Goal: Task Accomplishment & Management: Manage account settings

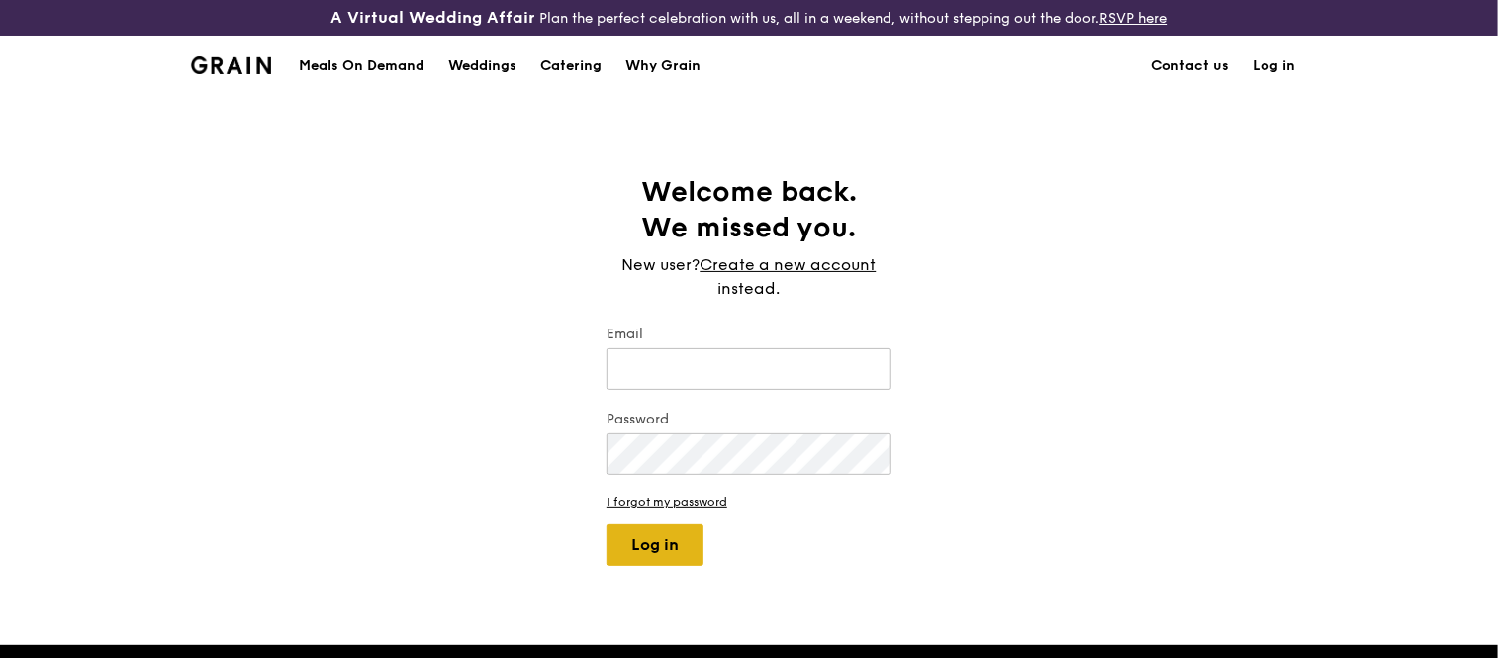
type input "[EMAIL_ADDRESS][DOMAIN_NAME]"
click at [633, 540] on button "Log in" at bounding box center [655, 545] width 97 height 42
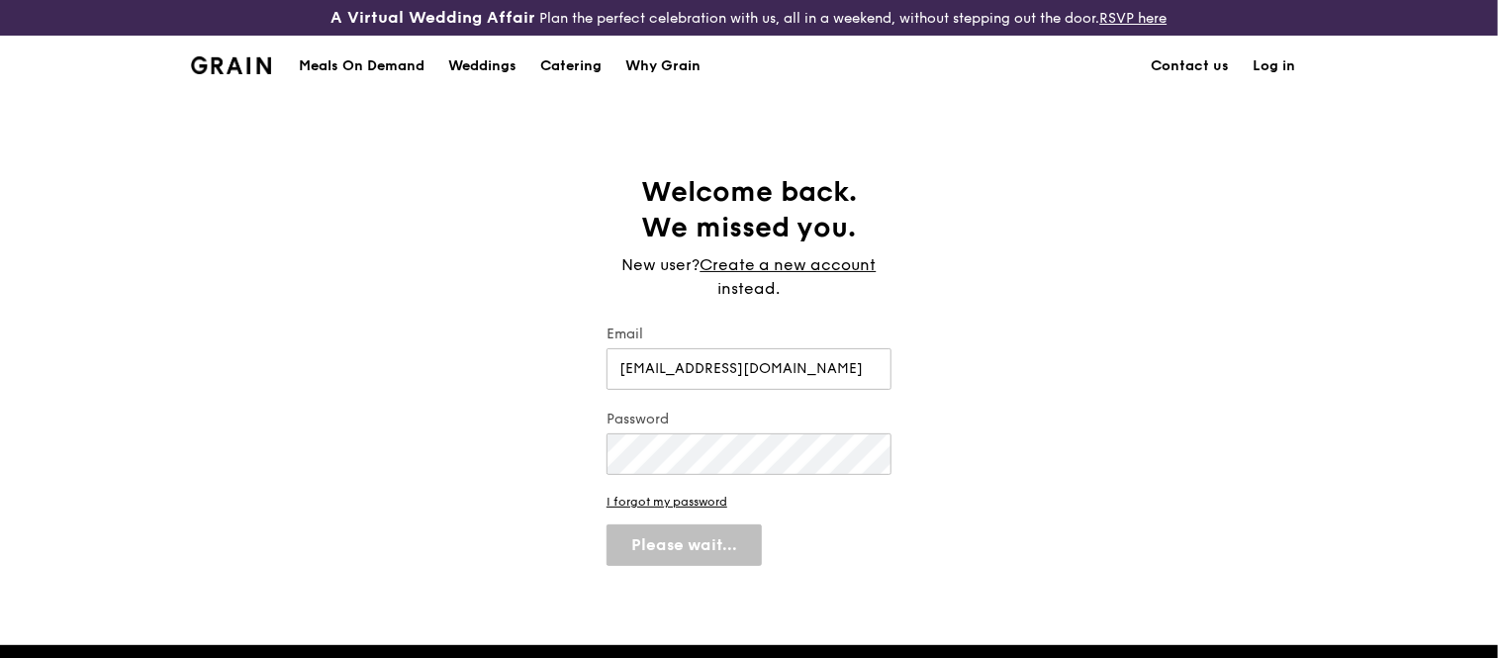
select select "100"
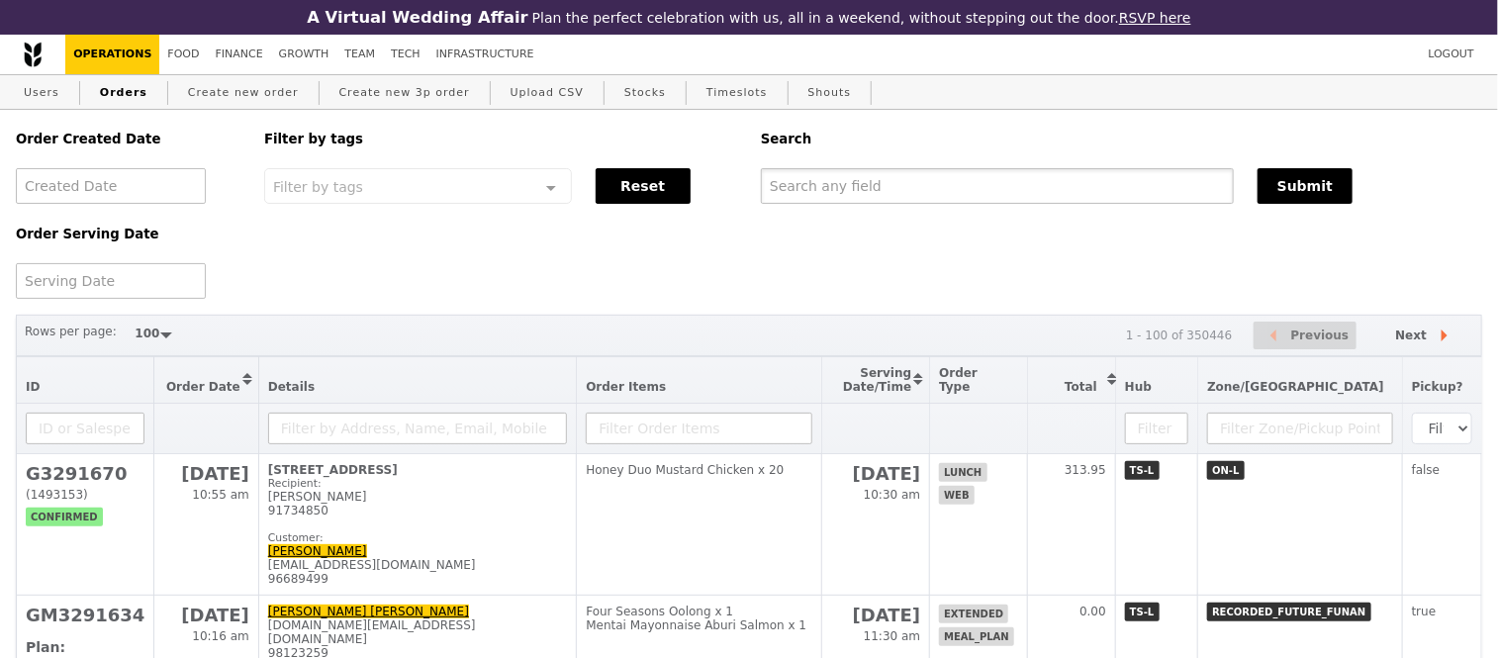
click at [805, 186] on input "text" at bounding box center [997, 186] width 473 height 36
paste input "G3288876"
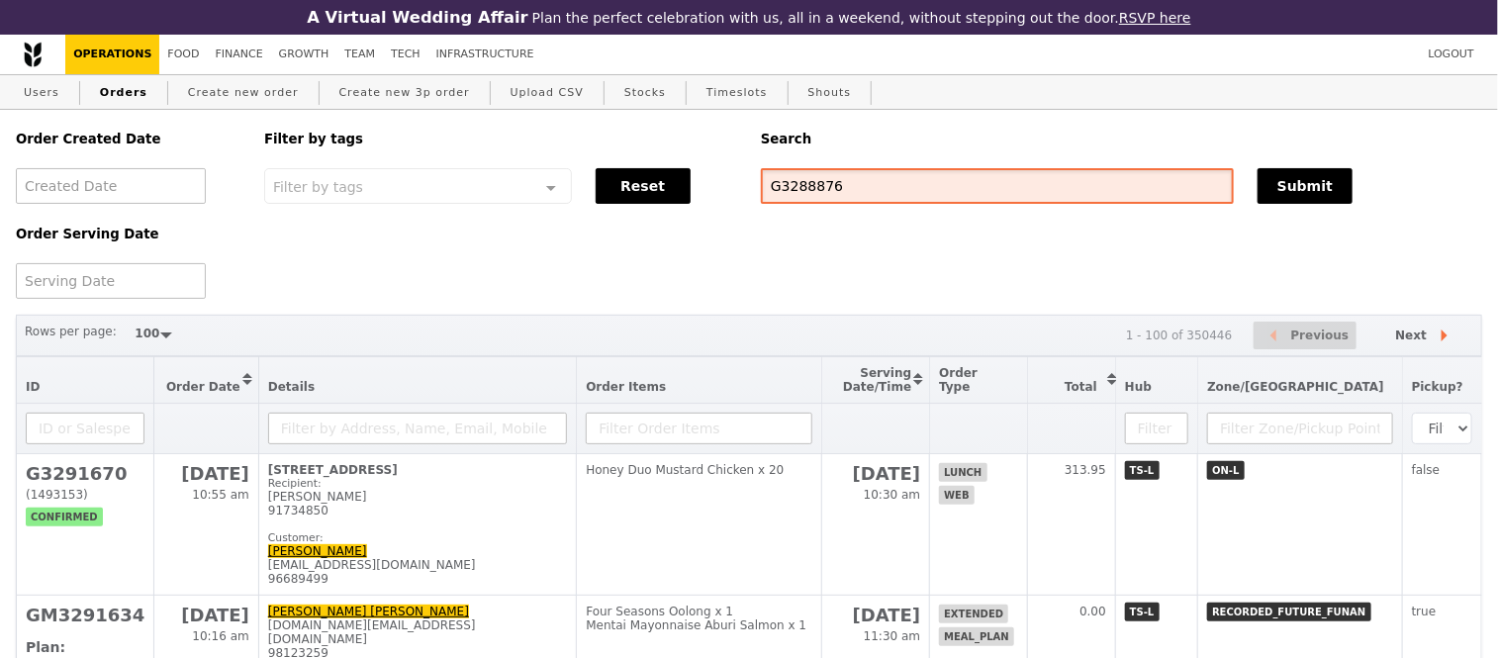
type input "G3288876"
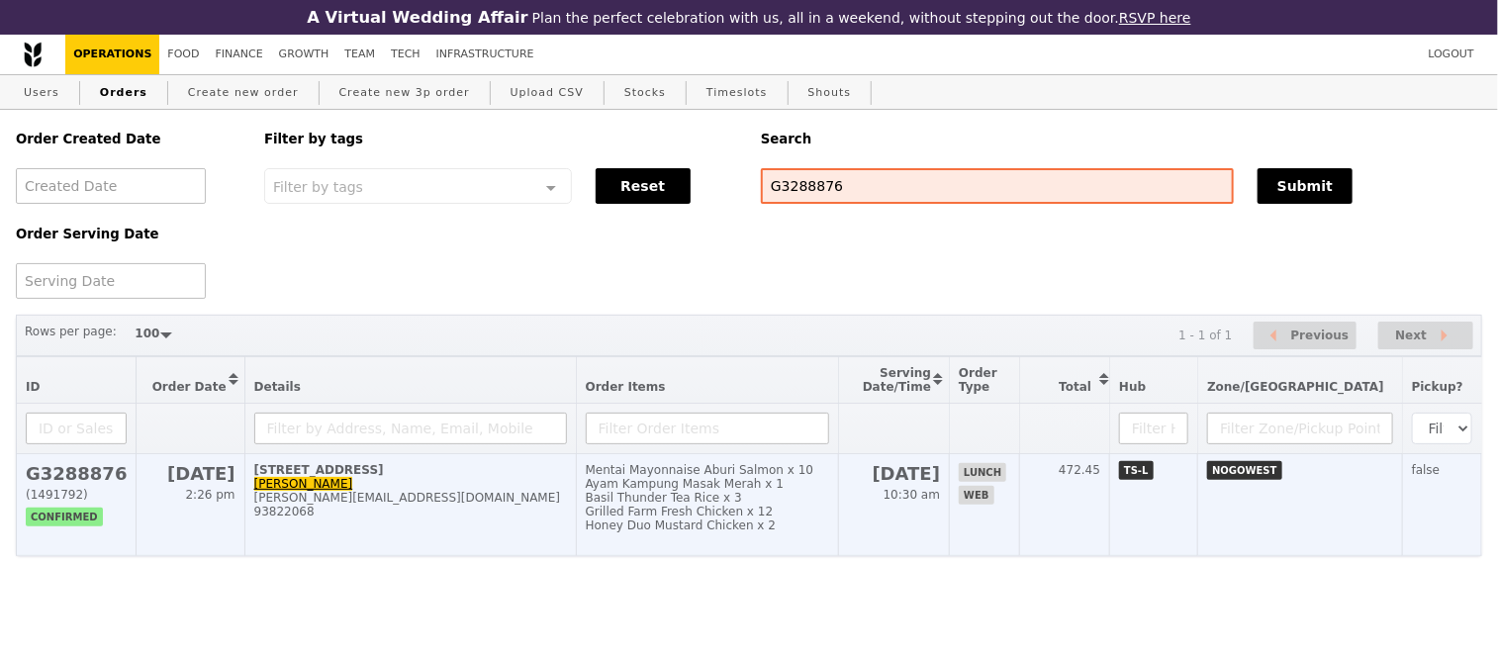
click at [59, 484] on h2 "G3288876" at bounding box center [76, 473] width 101 height 21
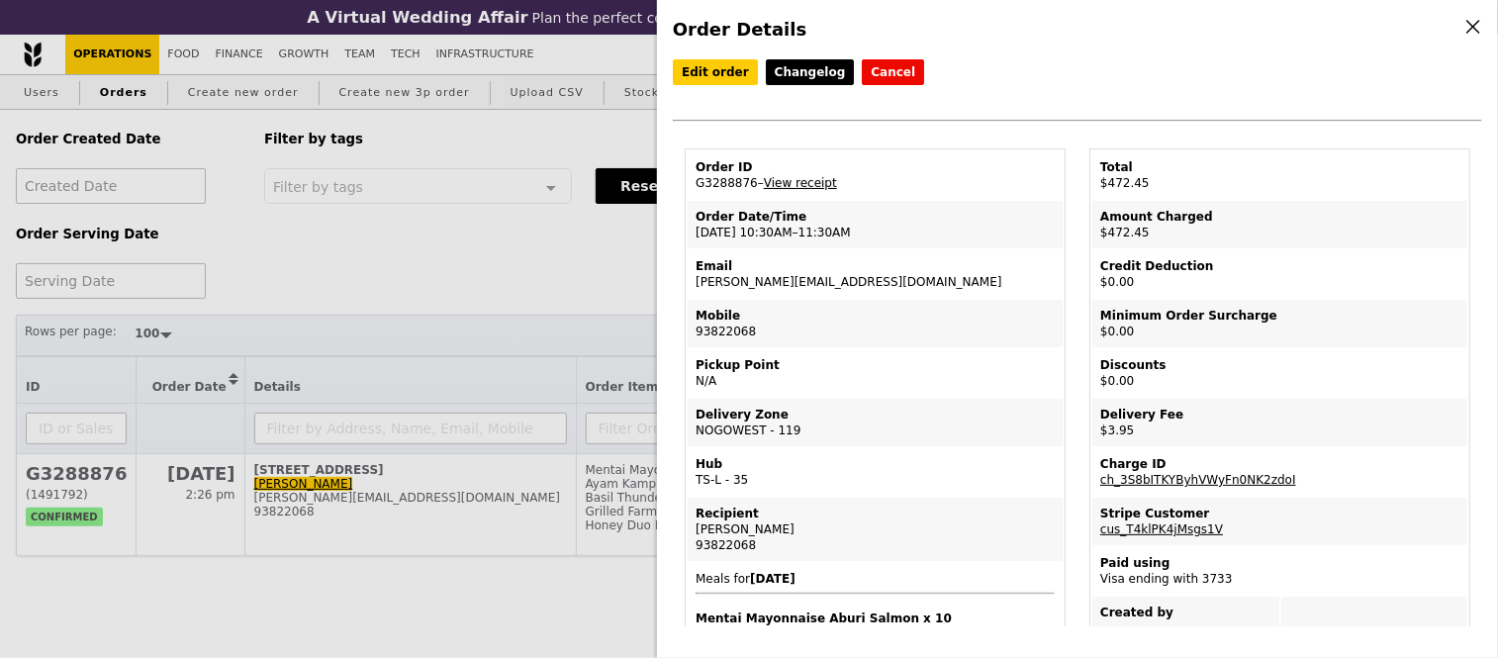
click at [802, 183] on link "View receipt" at bounding box center [800, 183] width 73 height 14
click at [697, 73] on link "Edit order" at bounding box center [715, 72] width 85 height 26
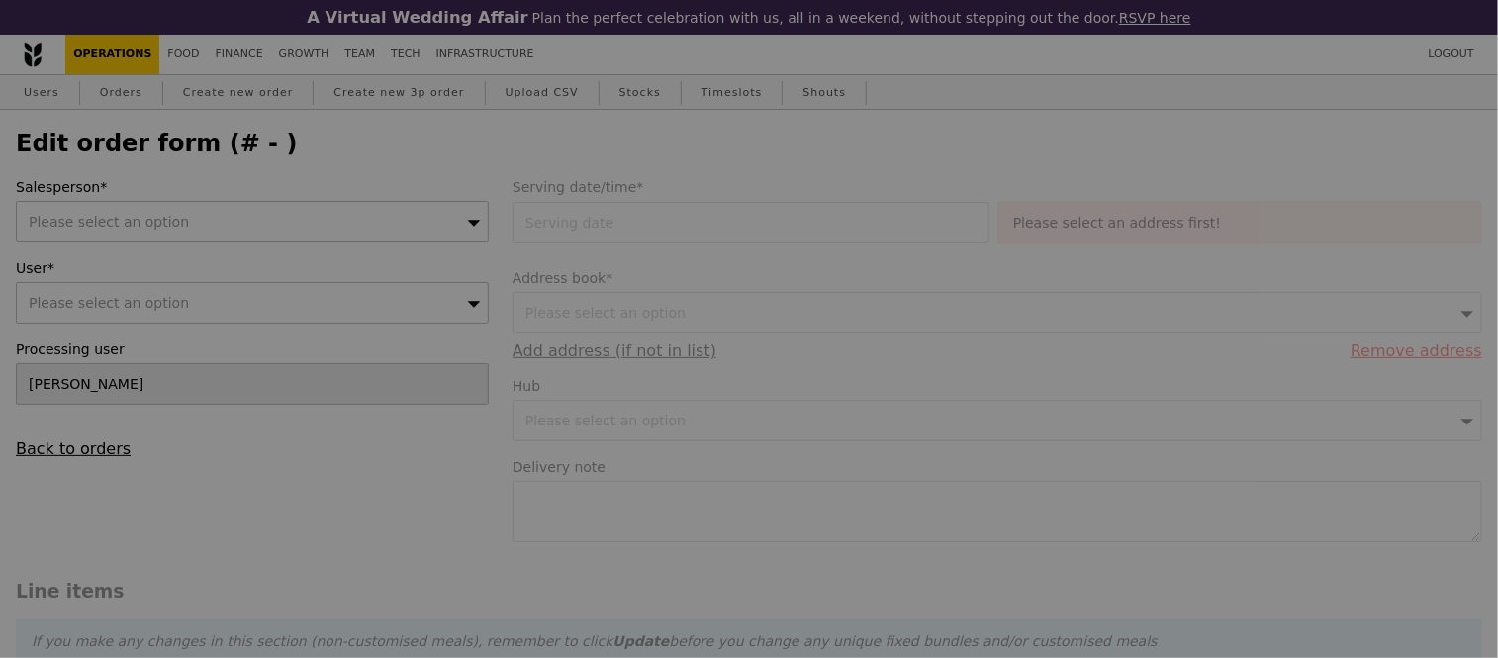
type input "24 Sep 2025"
type textarea "Please deliver the food on time. DO NOT DELAY."
type input "Loading..."
type input "468.50"
type input "2.71"
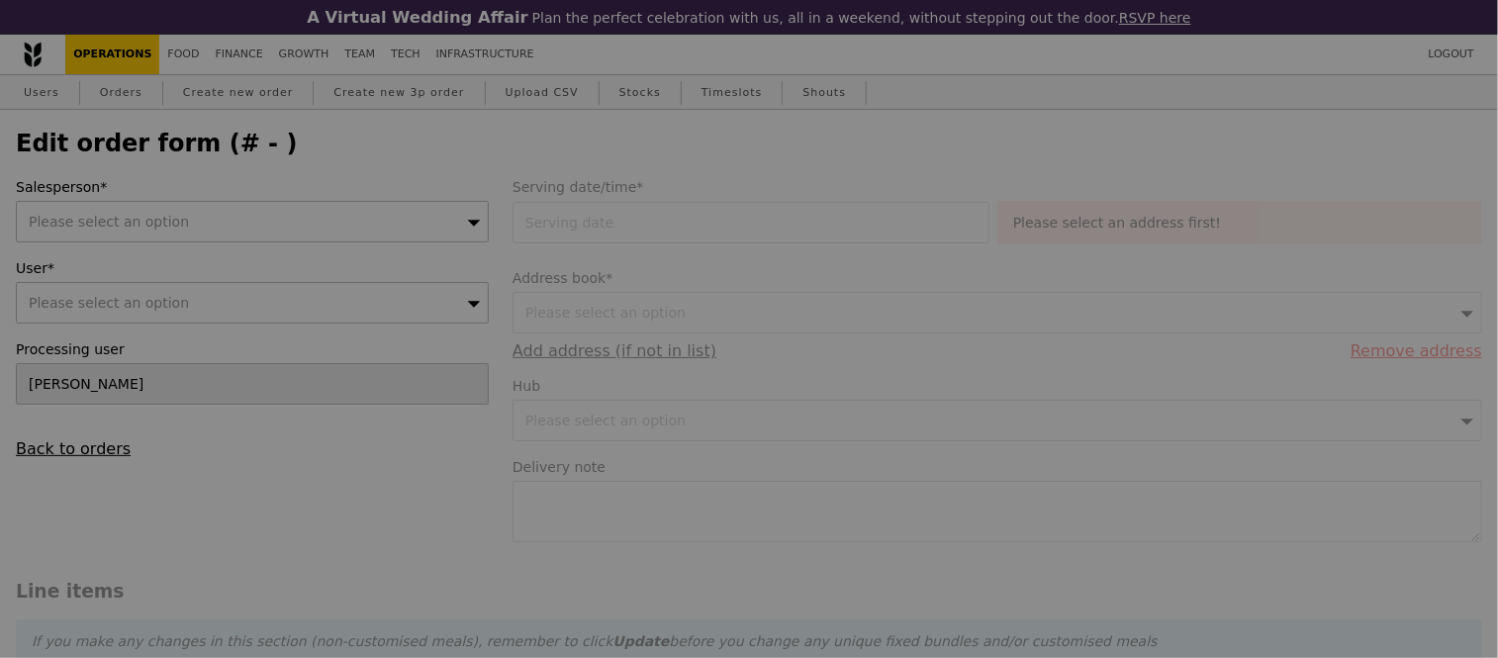
type input "2.95"
type input "471.45"
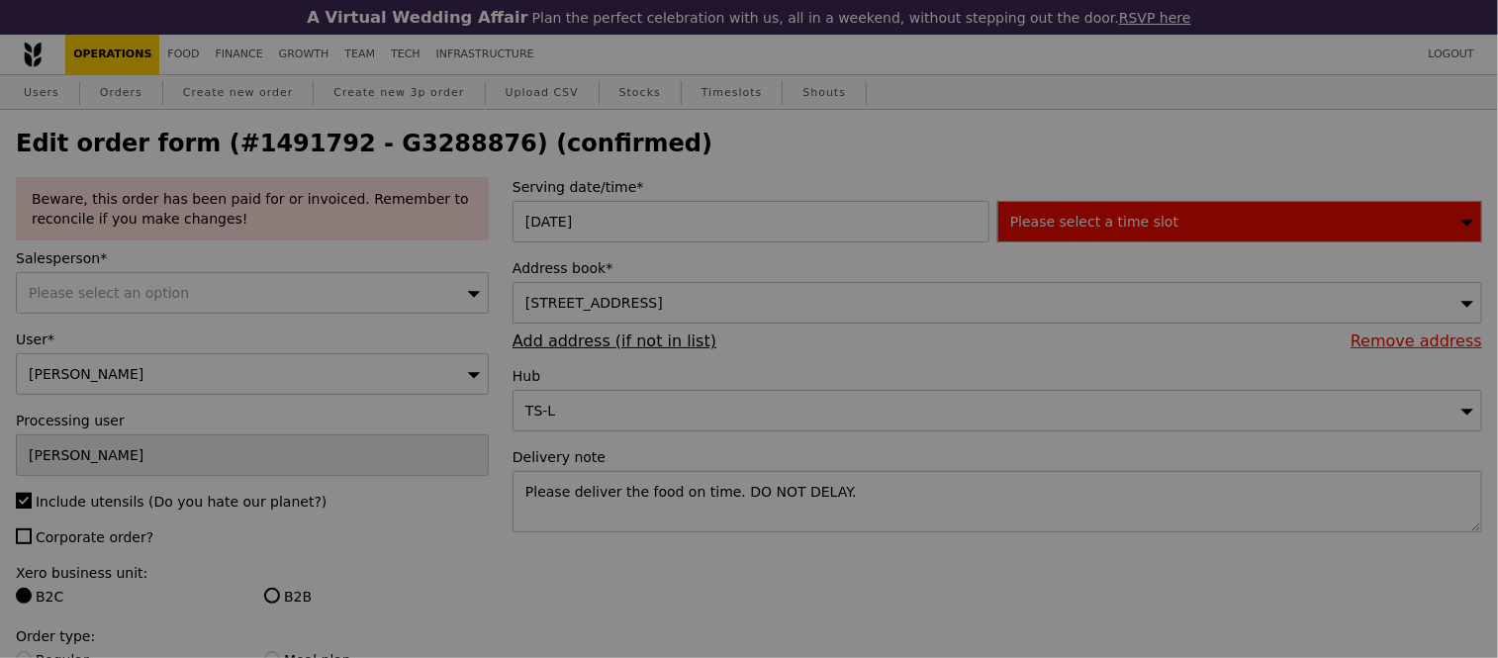
type input "437"
type input "497"
type input "472"
type input "445"
type input "443"
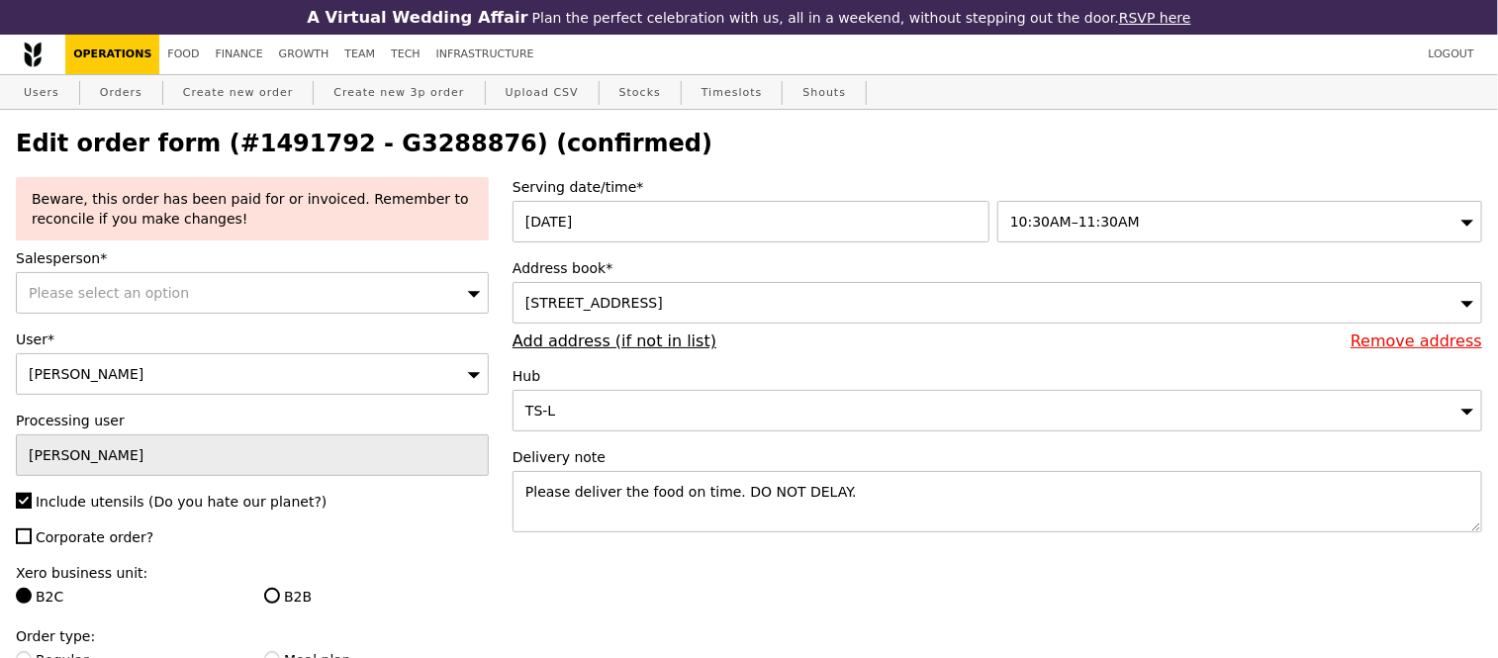
type input "Update"
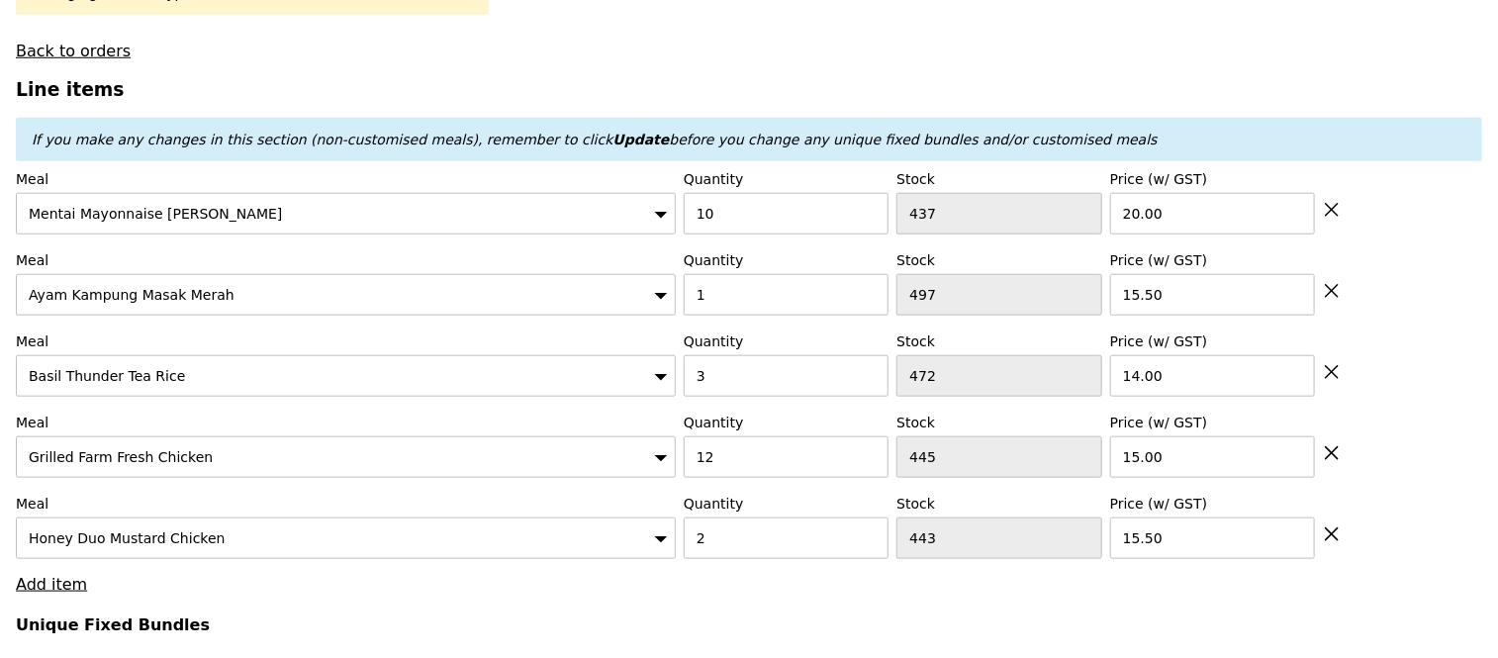
scroll to position [739, 0]
click at [757, 234] on input "10" at bounding box center [786, 213] width 205 height 42
click at [757, 234] on input "2" at bounding box center [786, 213] width 205 height 42
type input "12"
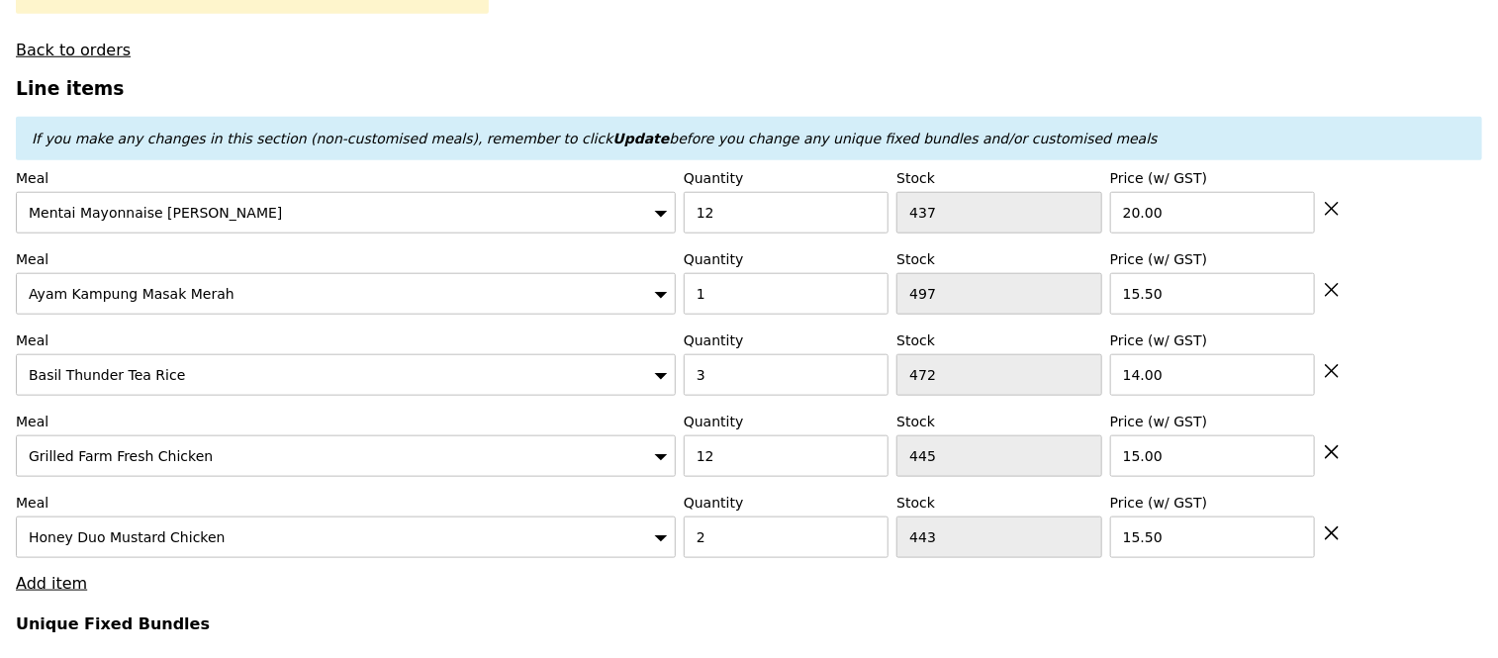
type input "Loading..."
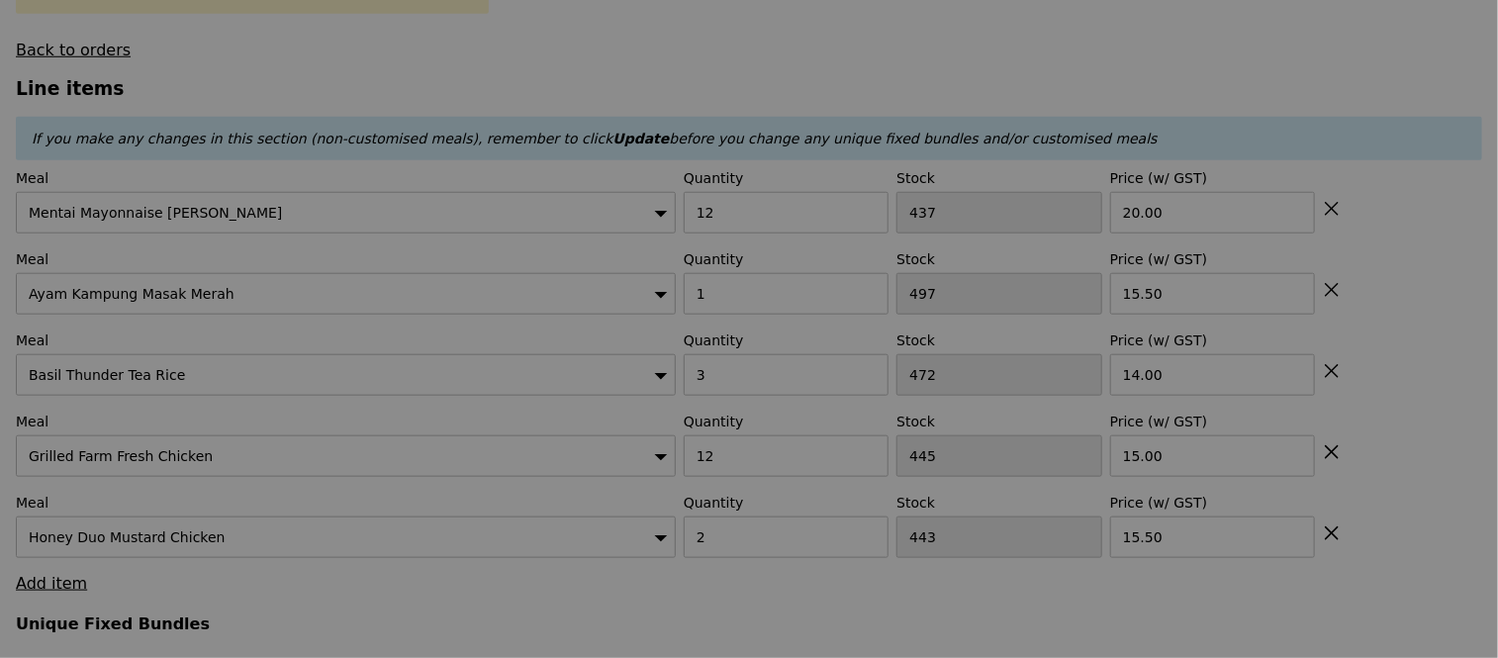
type input "0.00"
type input "2.95"
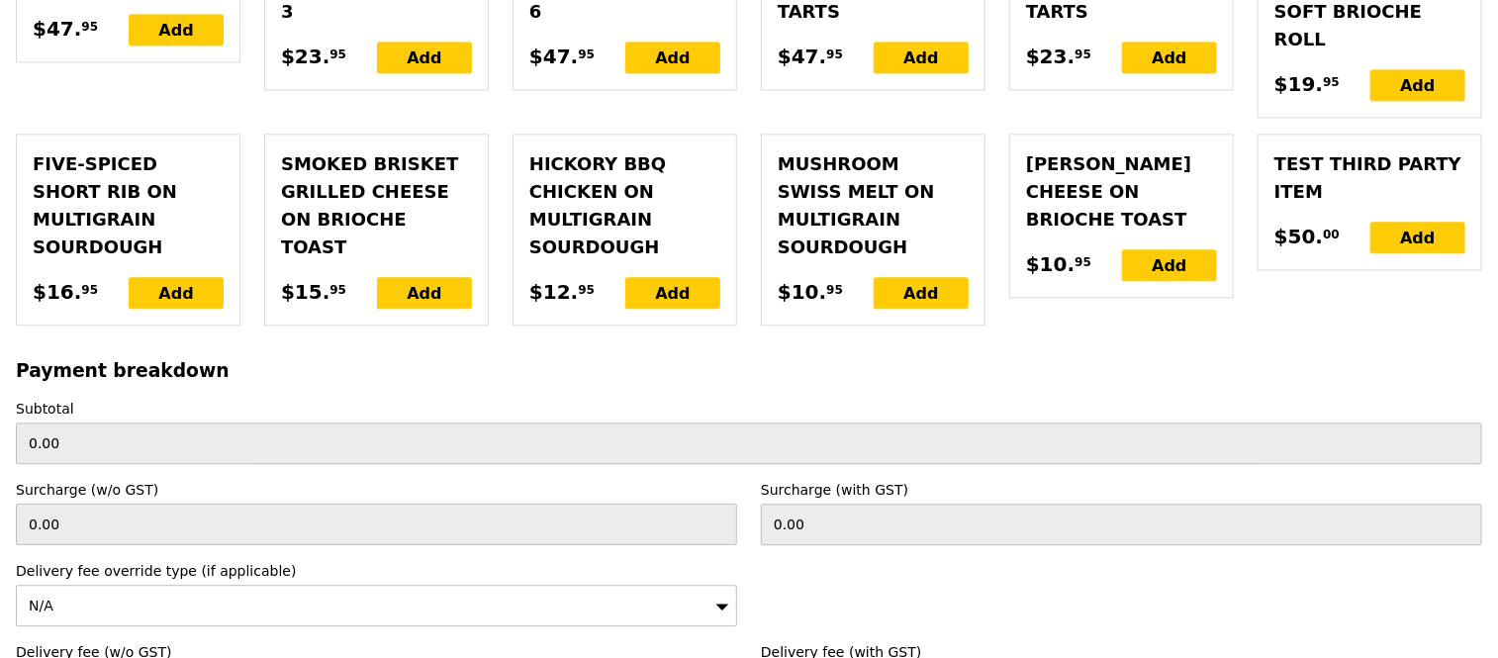
scroll to position [5543, 0]
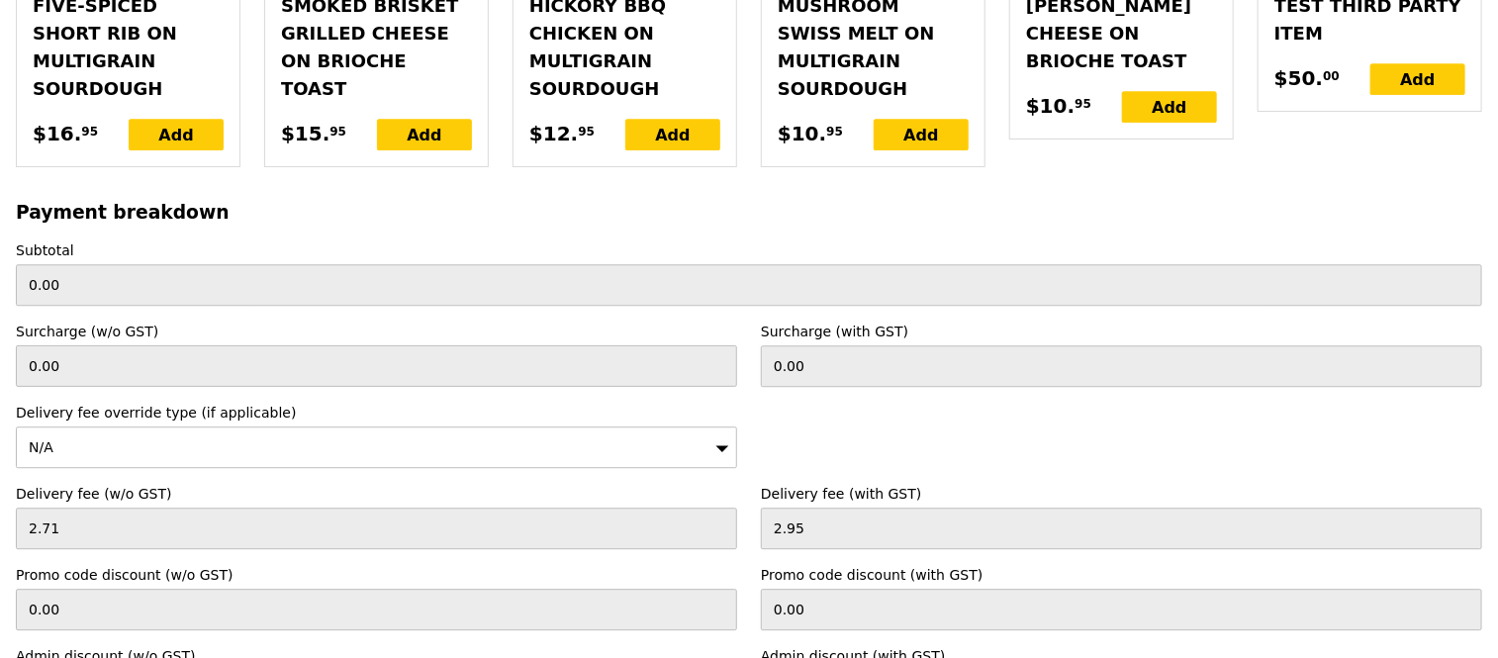
type input "Loading..."
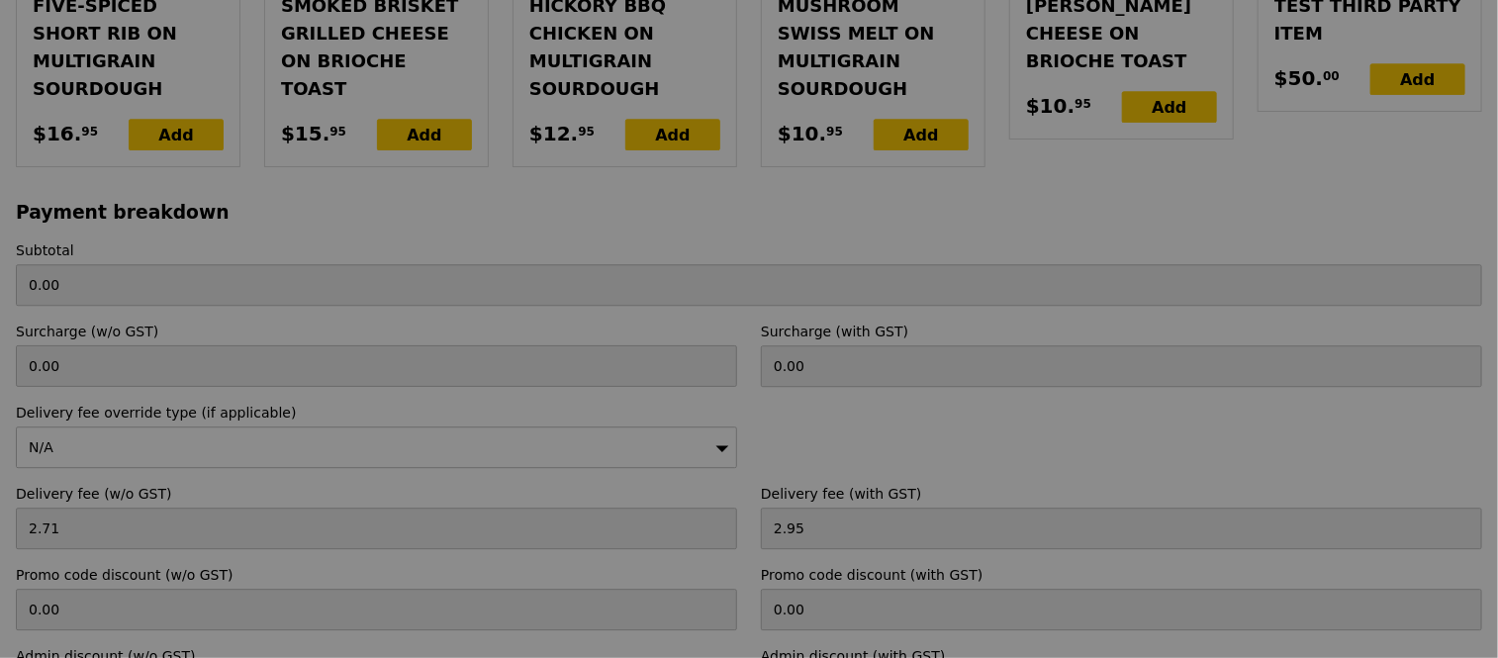
type input "508.50"
type input "511.45"
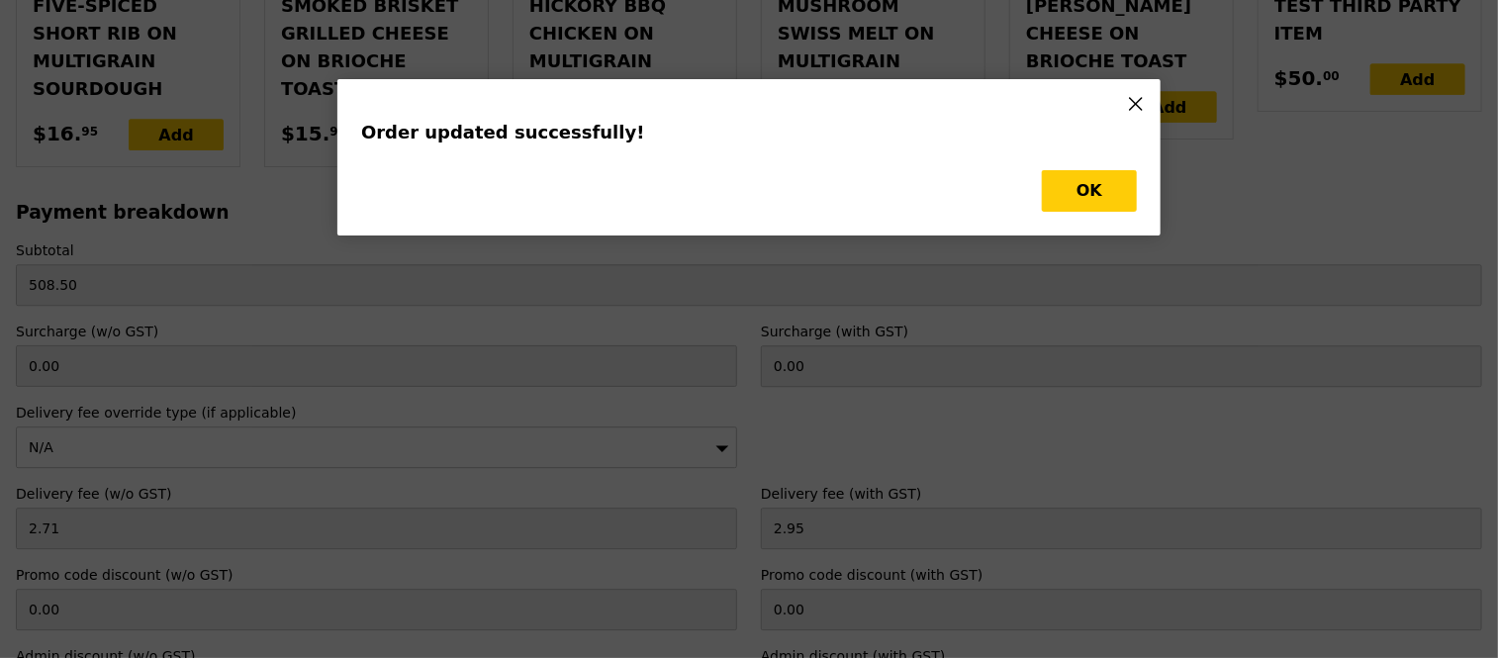
scroll to position [0, 0]
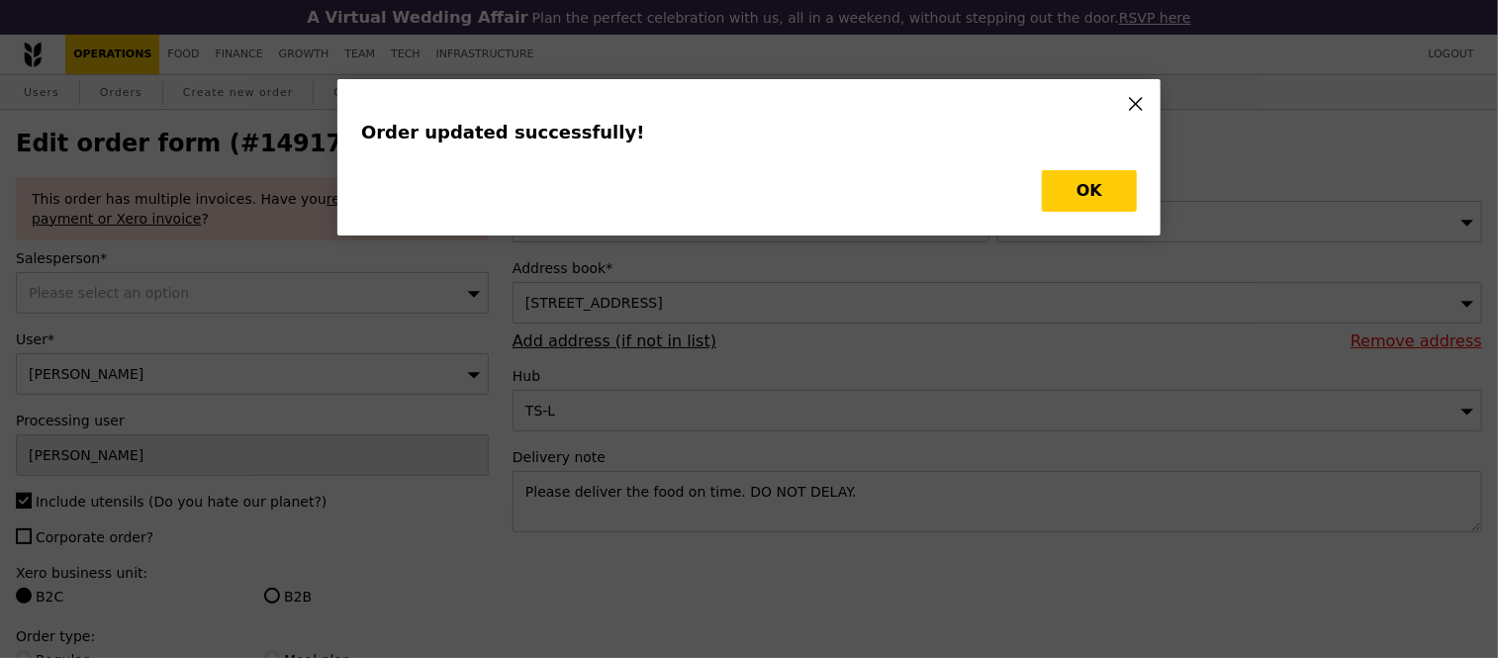
type input "Update"
type input "435"
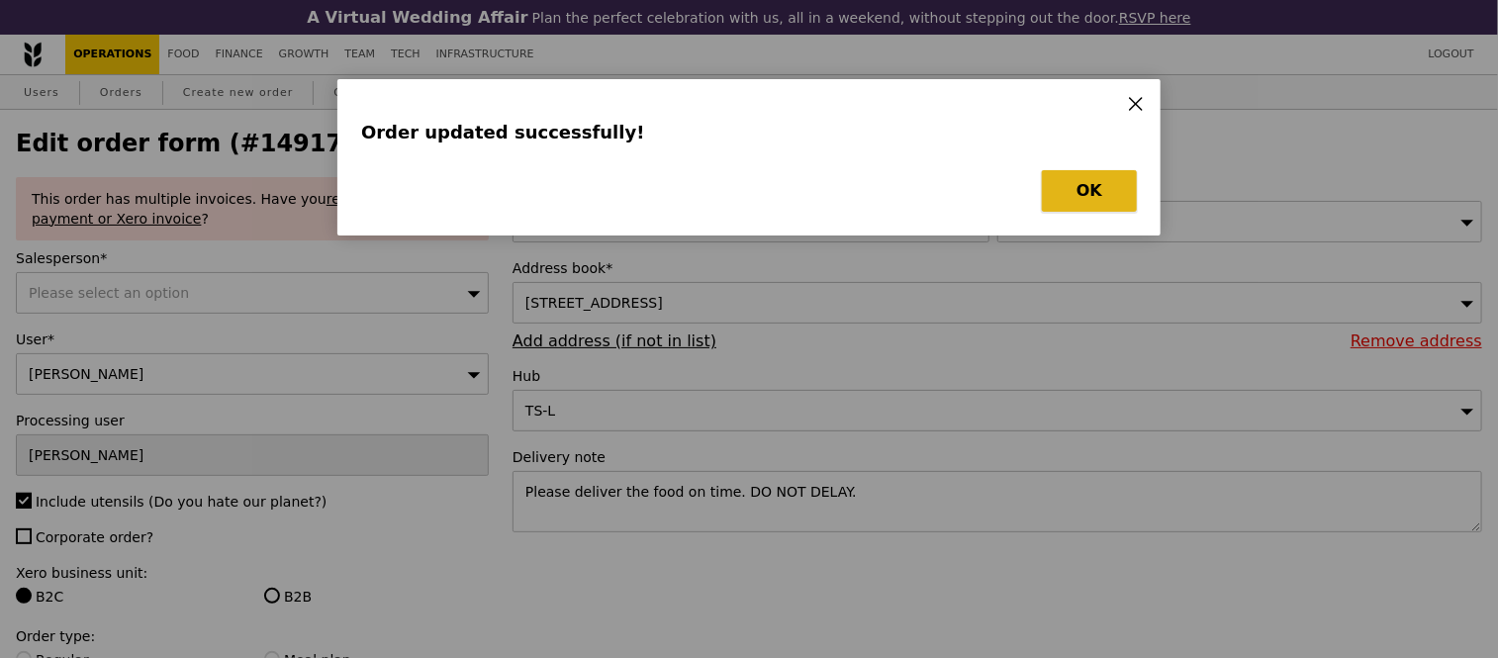
click at [1086, 181] on button "OK" at bounding box center [1089, 191] width 95 height 42
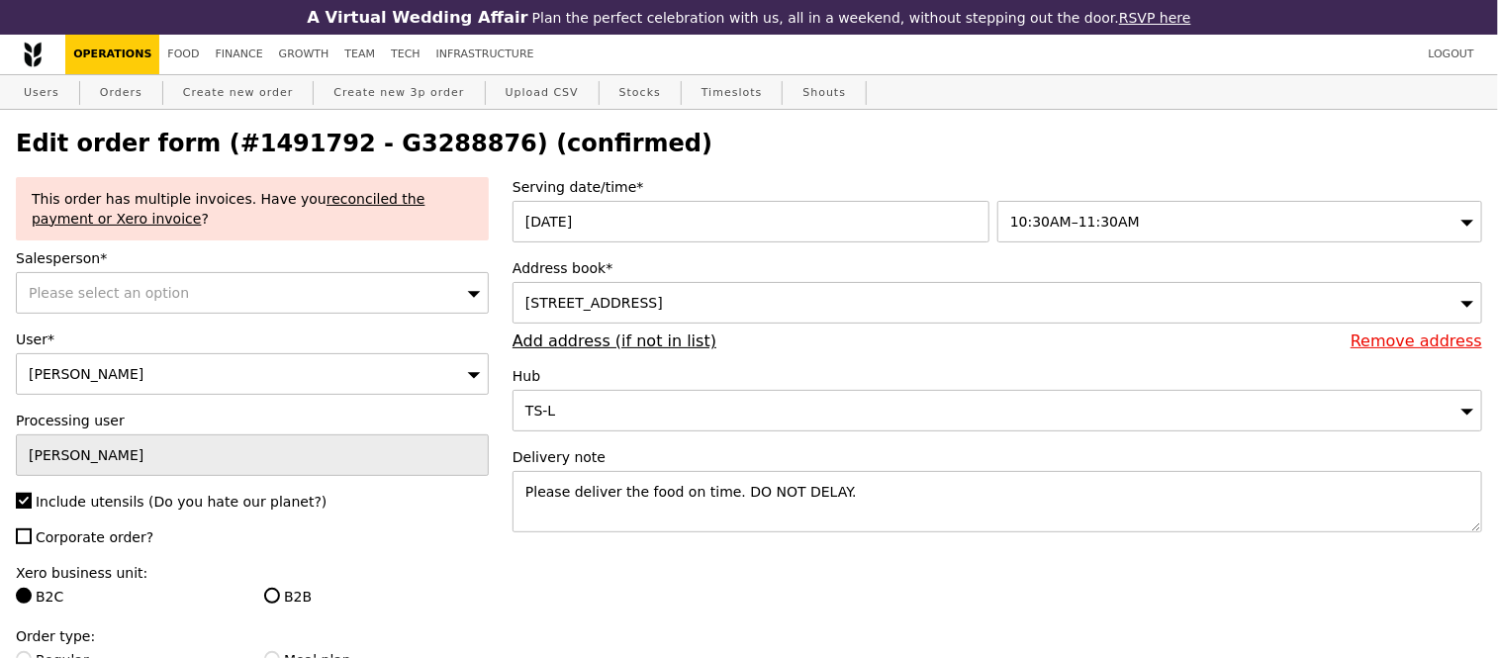
select select "100"
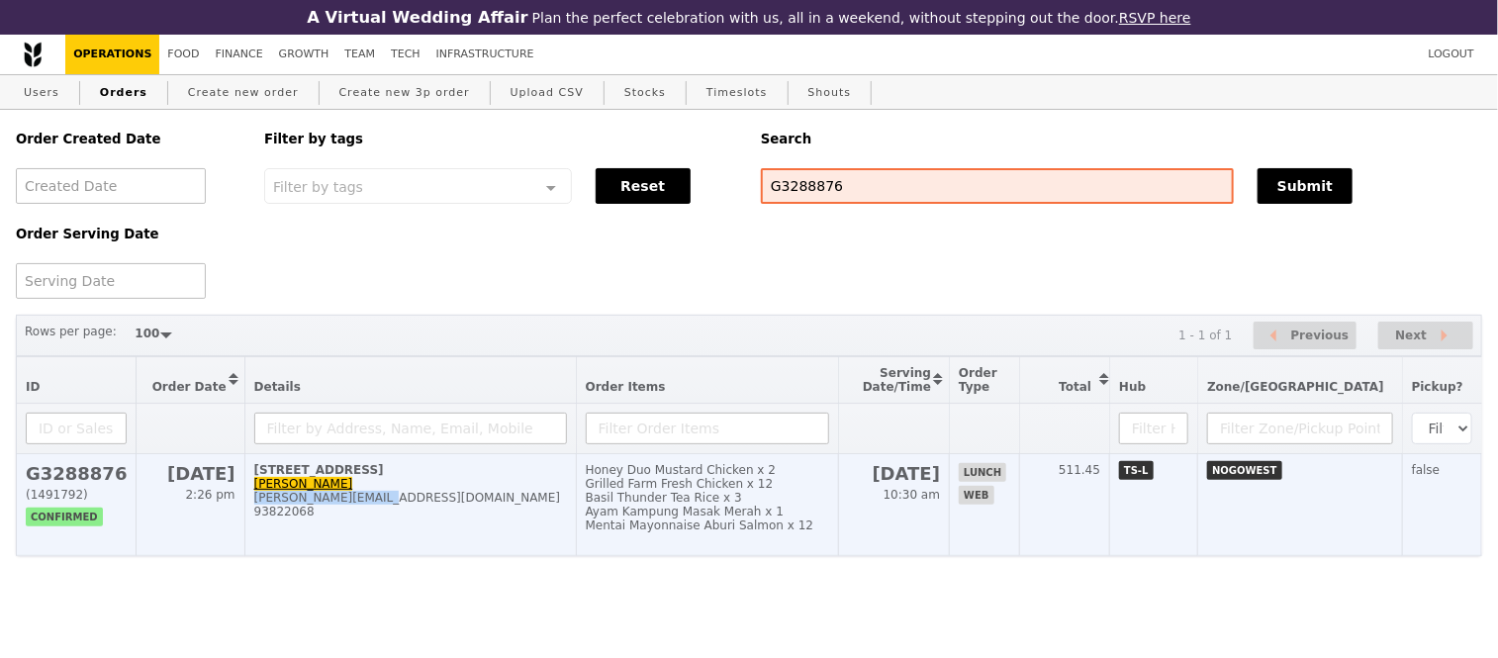
drag, startPoint x: 248, startPoint y: 518, endPoint x: 386, endPoint y: 518, distance: 137.5
click at [386, 518] on td "1 North Coast Avenue, #04-04 Suzanne suzanne@cpgfm.com.sg 93822068" at bounding box center [409, 505] width 331 height 102
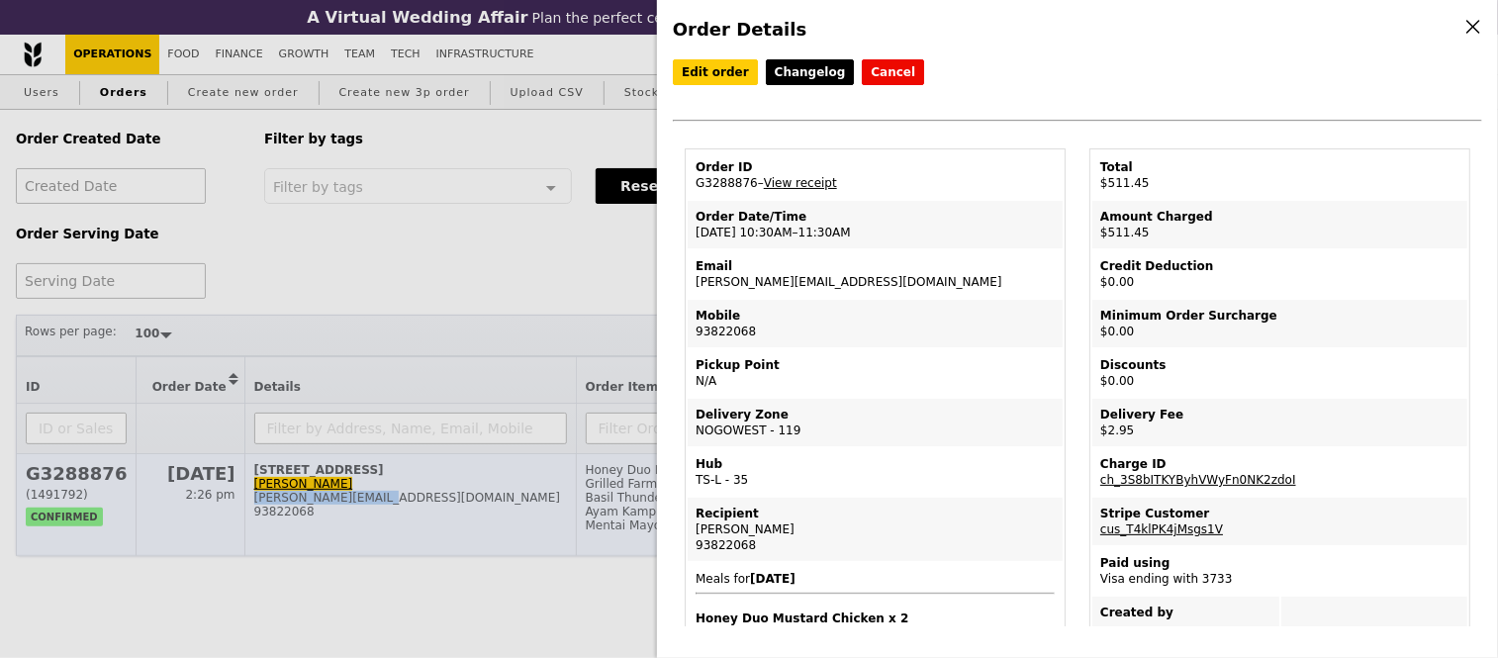
copy div "suzanne@cpgfm.com.sg"
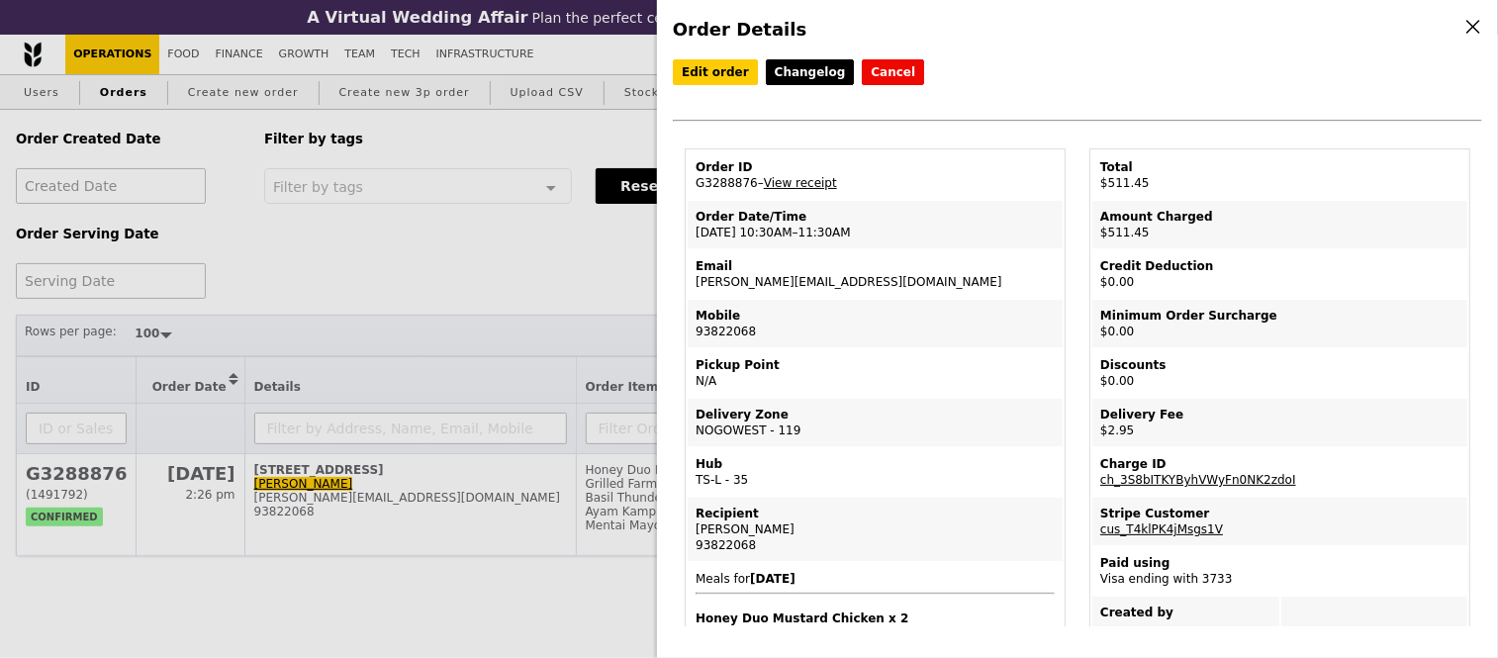
click at [710, 186] on td "Order ID G3288876 – View receipt" at bounding box center [875, 174] width 375 height 47
copy td "G3288876"
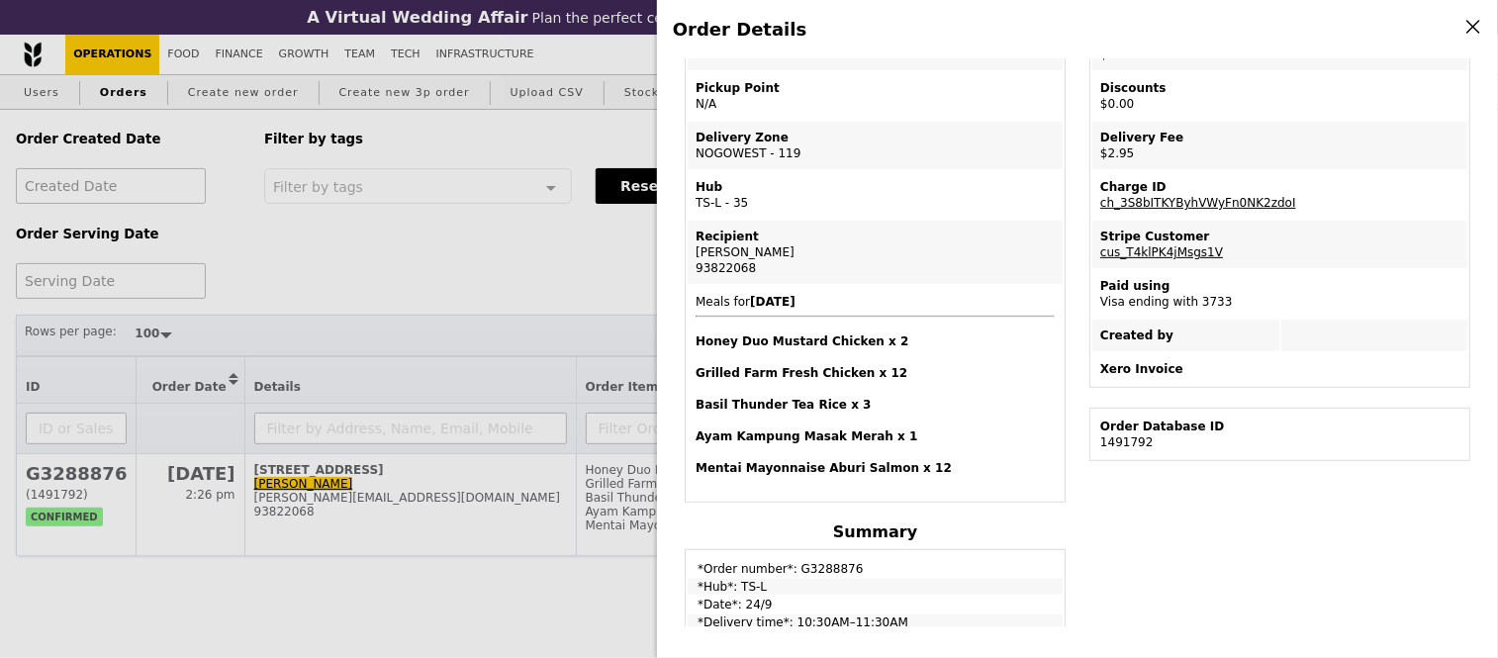
scroll to position [282, 0]
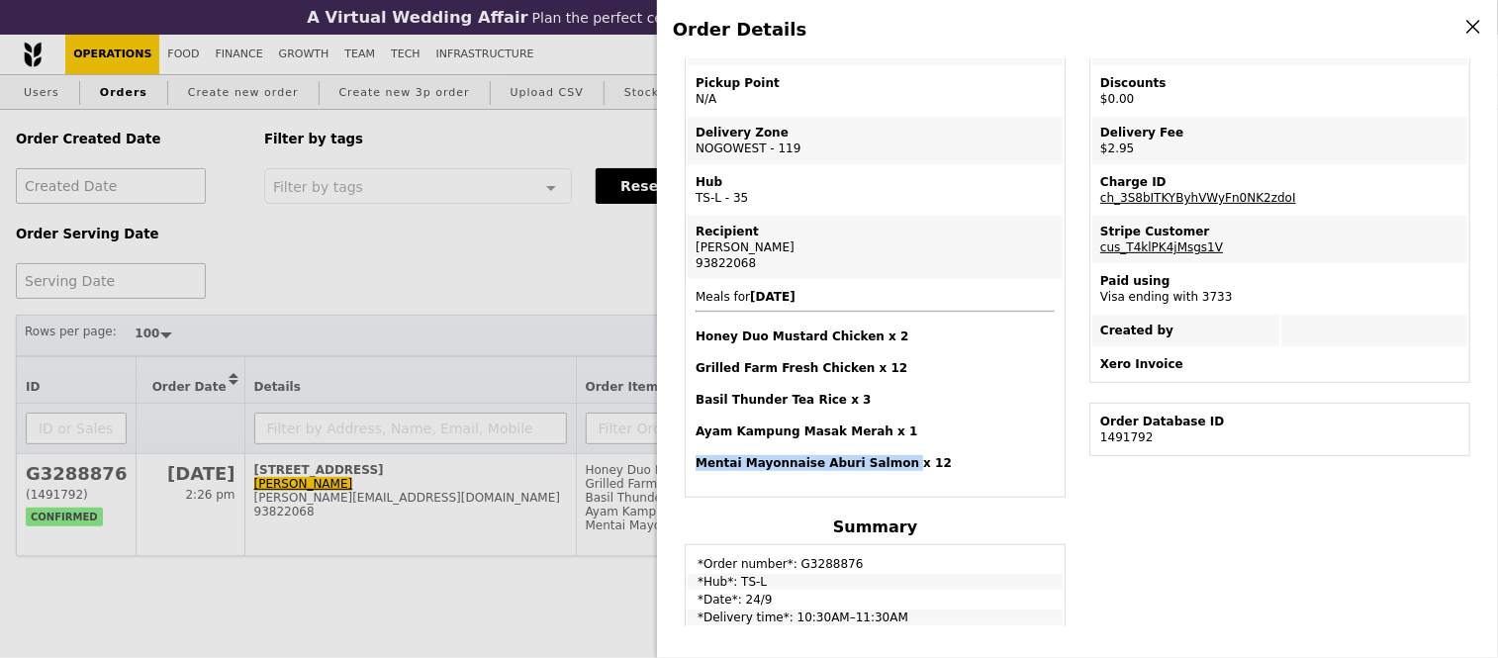
drag, startPoint x: 697, startPoint y: 466, endPoint x: 887, endPoint y: 459, distance: 190.1
click at [887, 459] on h4 "Mentai Mayonnaise Aburi Salmon x 12" at bounding box center [875, 463] width 359 height 16
copy h4 "Mentai Mayonnaise Aburi Salmon"
click at [528, 259] on div "Order Details Edit order Changelog Cancel Order ID G3288876 – View receipt Orde…" at bounding box center [749, 329] width 1498 height 658
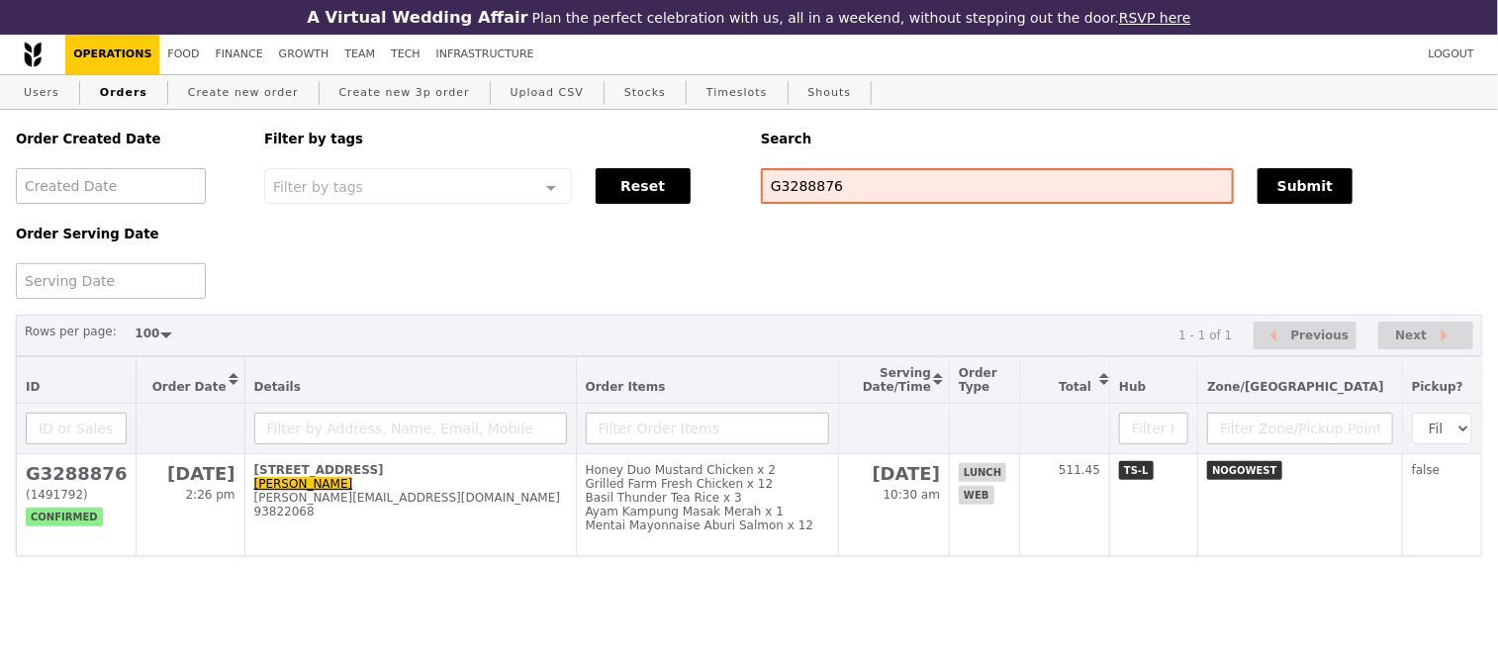
scroll to position [398, 0]
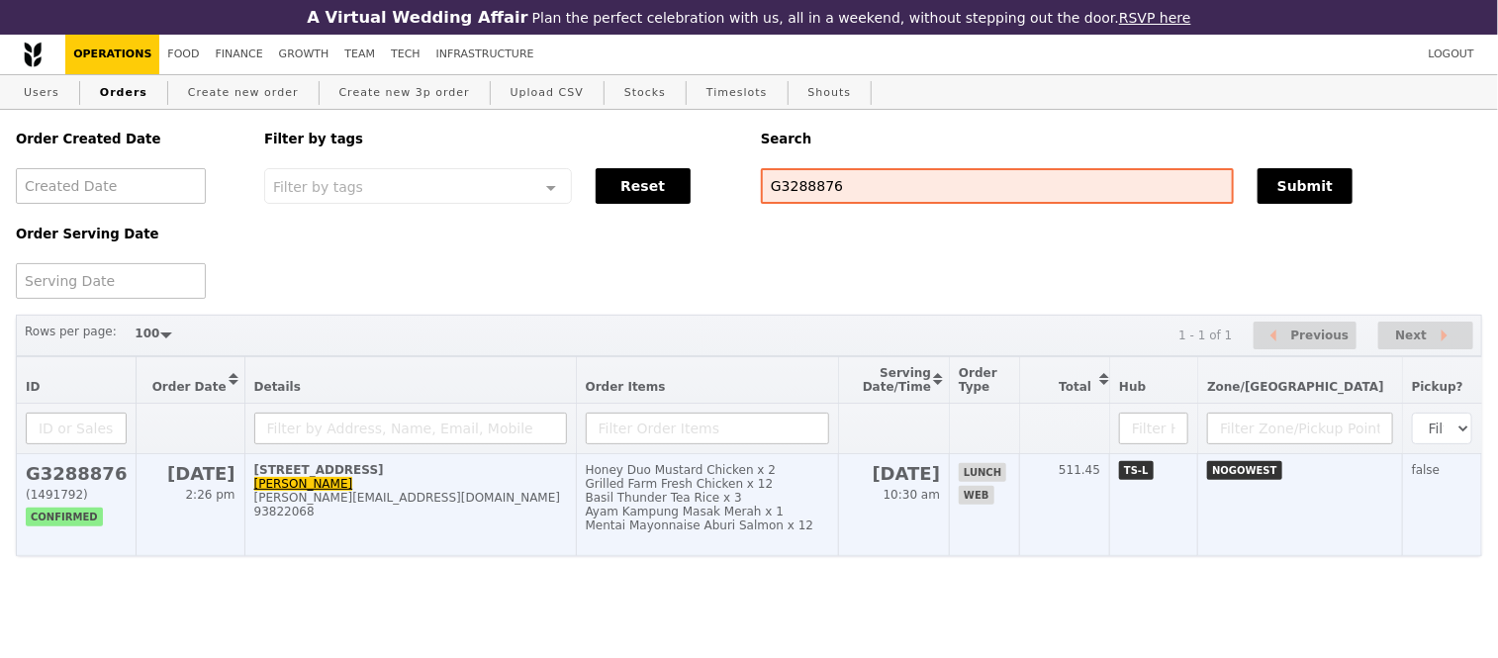
click at [53, 484] on h2 "G3288876" at bounding box center [76, 473] width 101 height 21
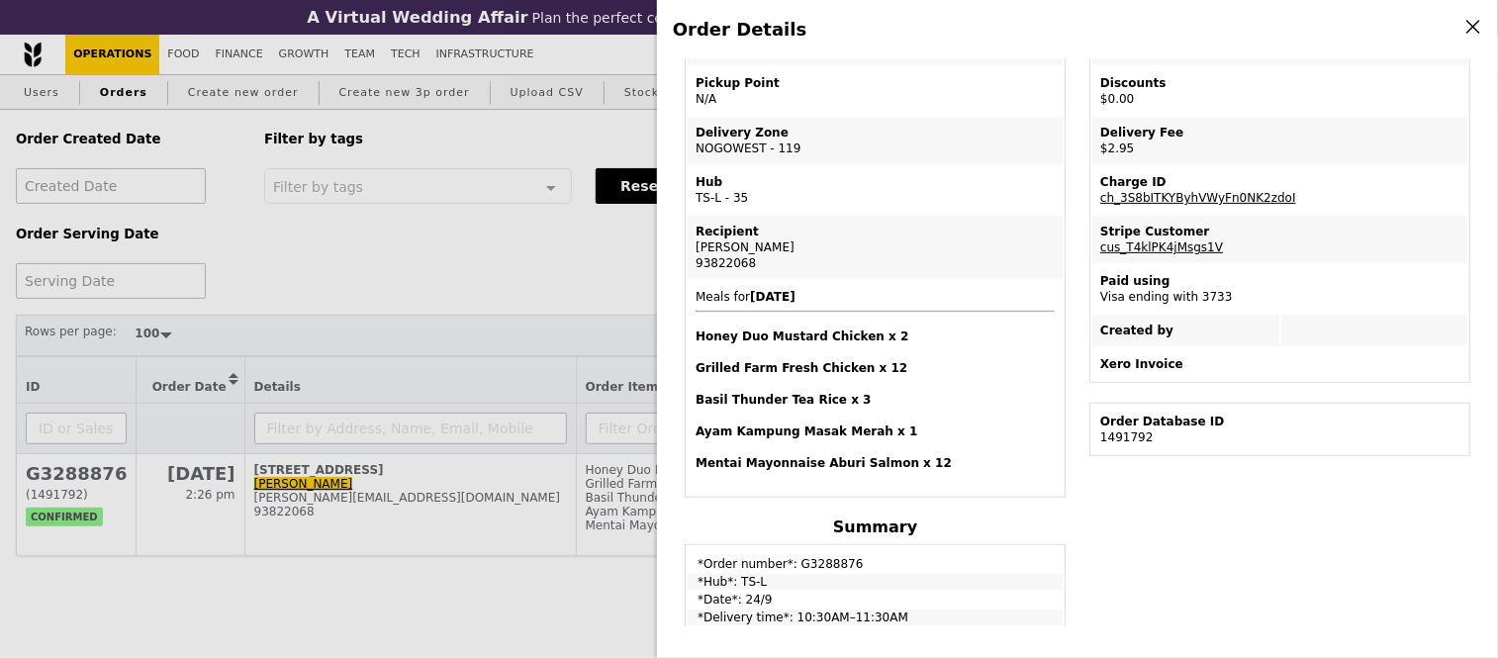
scroll to position [0, 0]
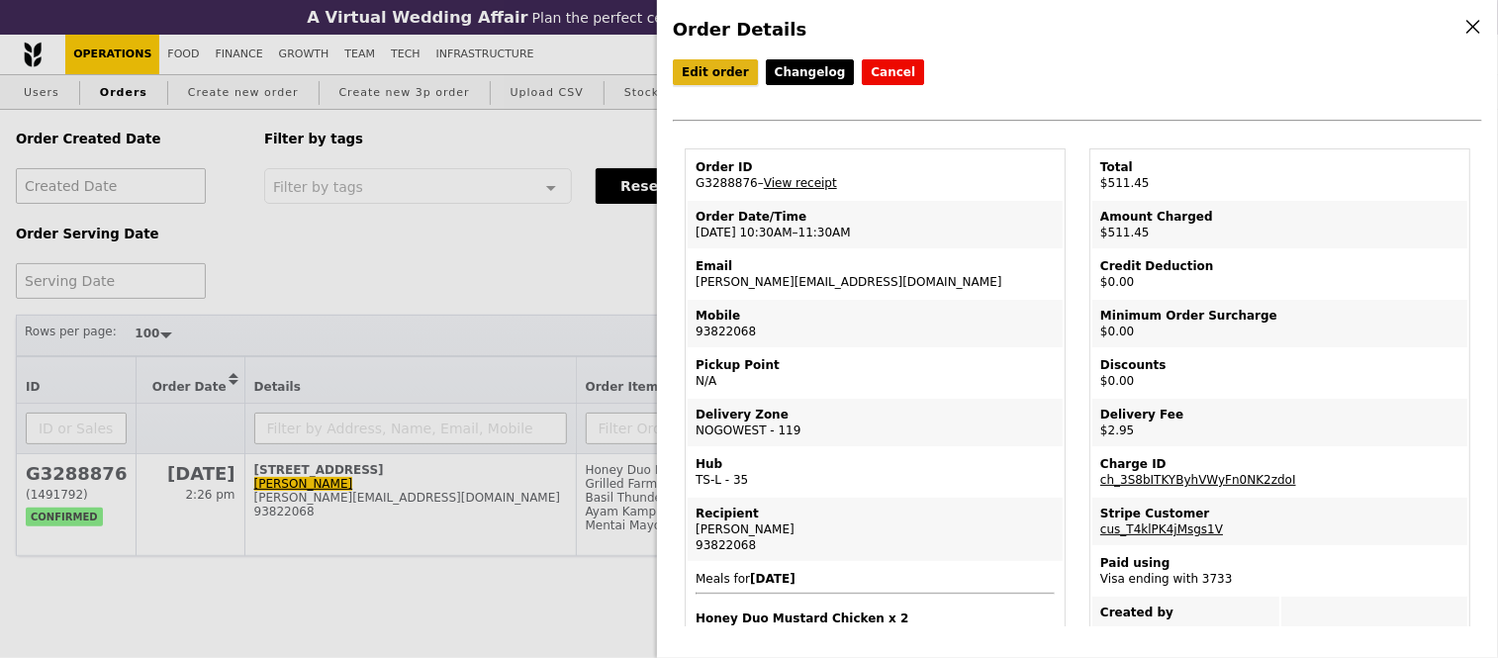
click at [718, 73] on link "Edit order" at bounding box center [715, 72] width 85 height 26
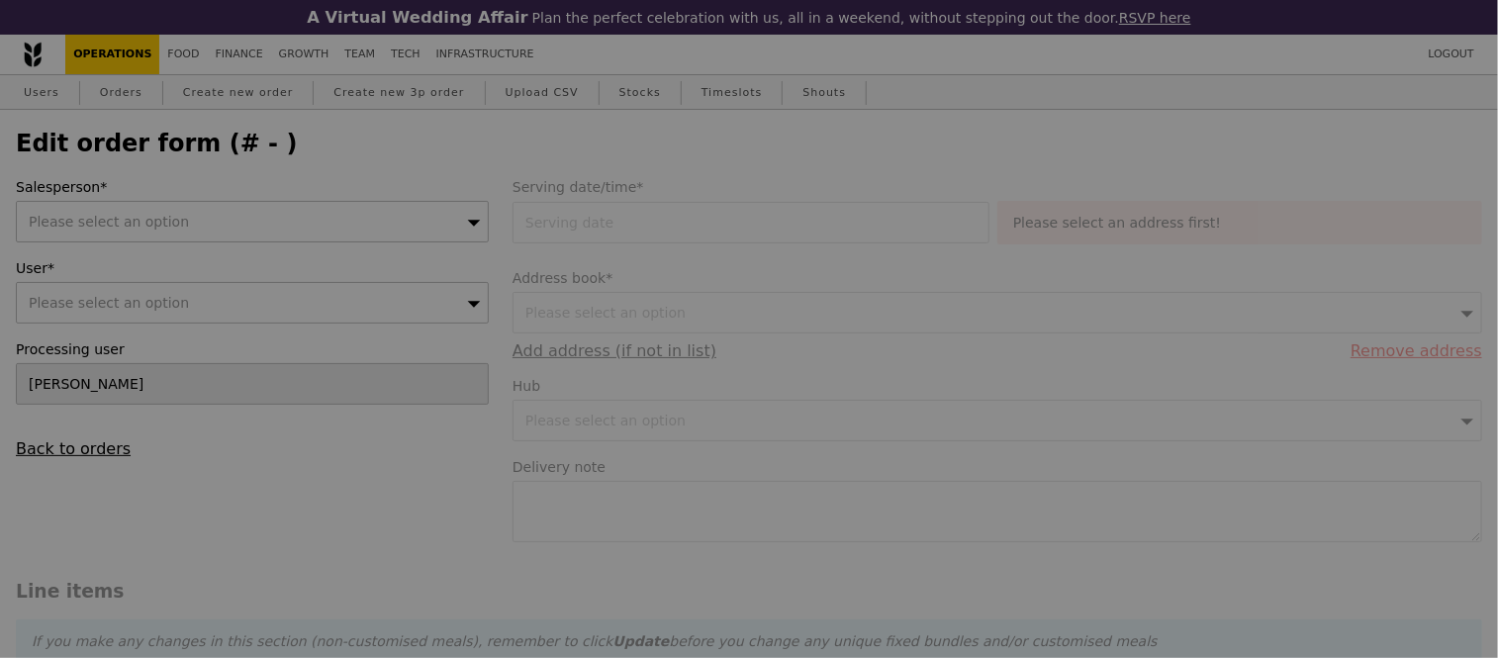
type input "24 Sep 2025"
type textarea "Please deliver the food on time. DO NOT DELAY."
type input "508.50"
type input "2.71"
type input "2.95"
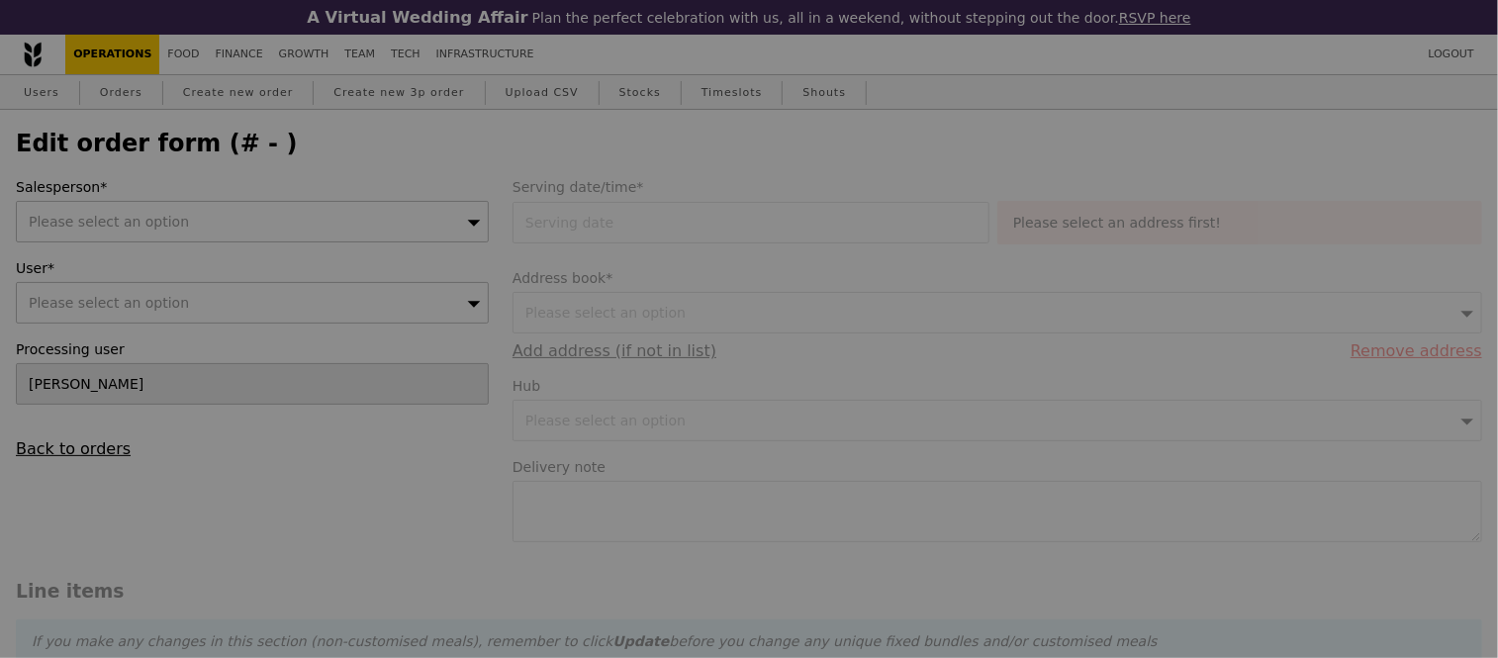
type input "511.45"
type input "Loading..."
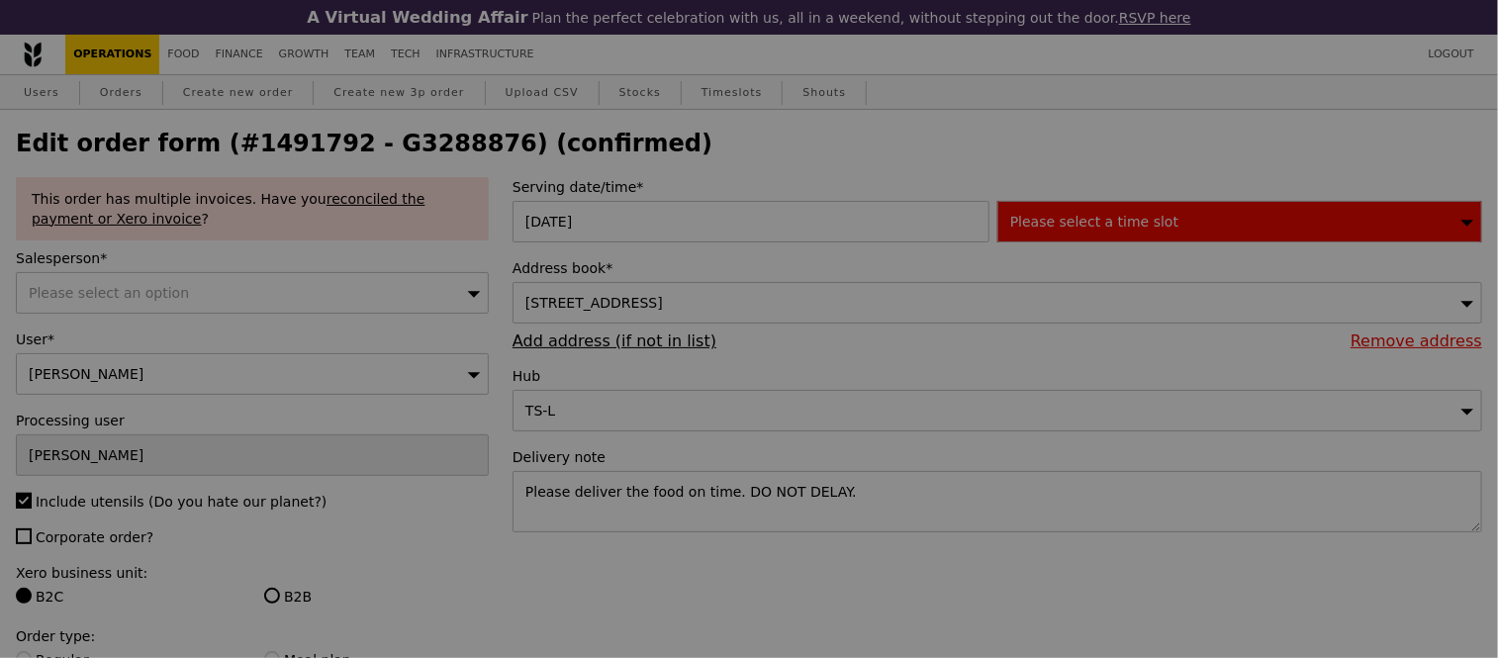
type input "443"
type input "445"
type input "472"
type input "497"
type input "435"
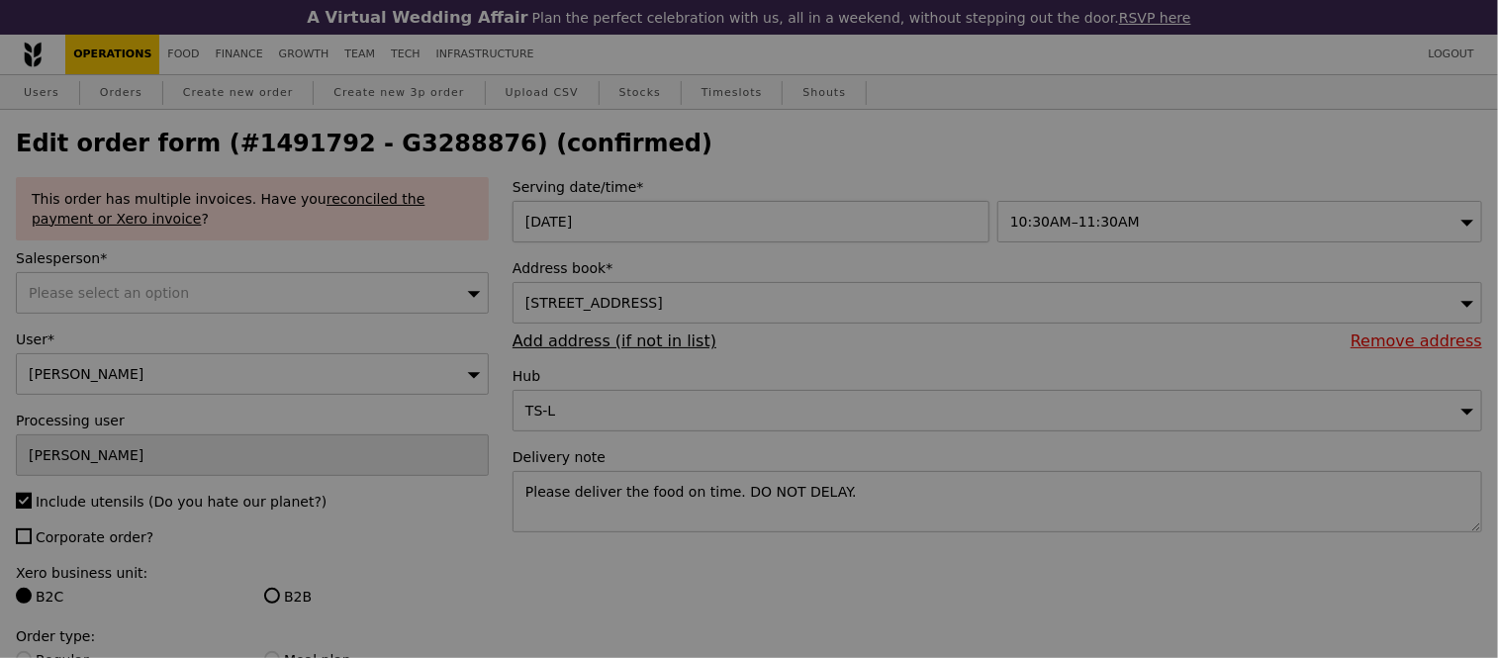
type input "Update"
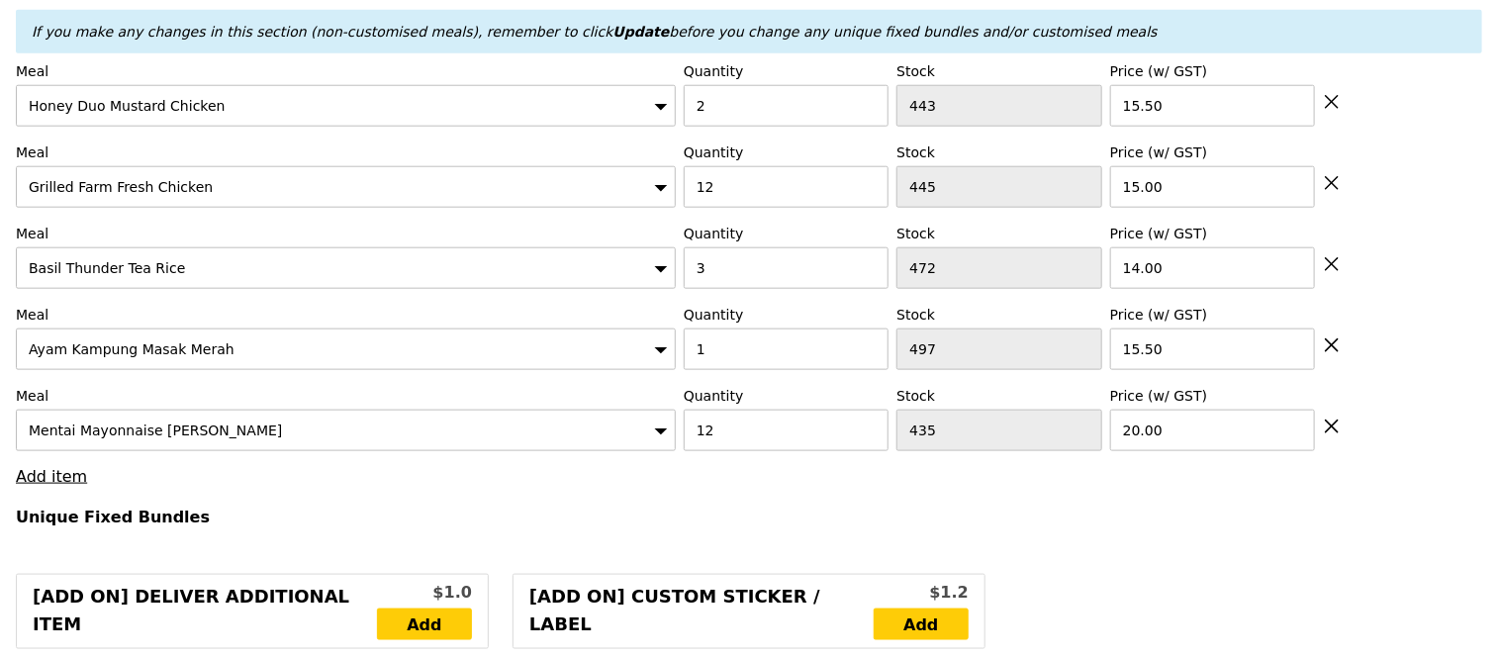
scroll to position [854, 0]
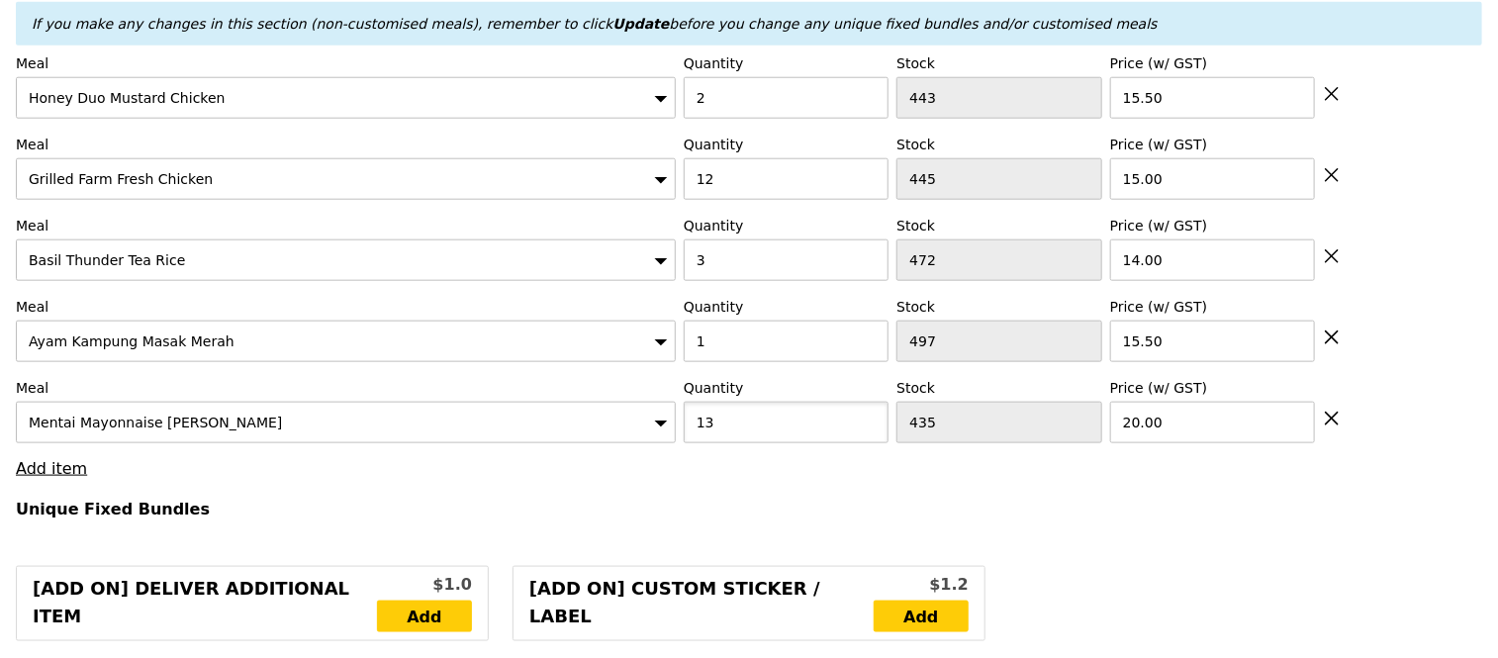
type input "13"
click at [866, 430] on input "13" at bounding box center [786, 423] width 205 height 42
type input "Loading..."
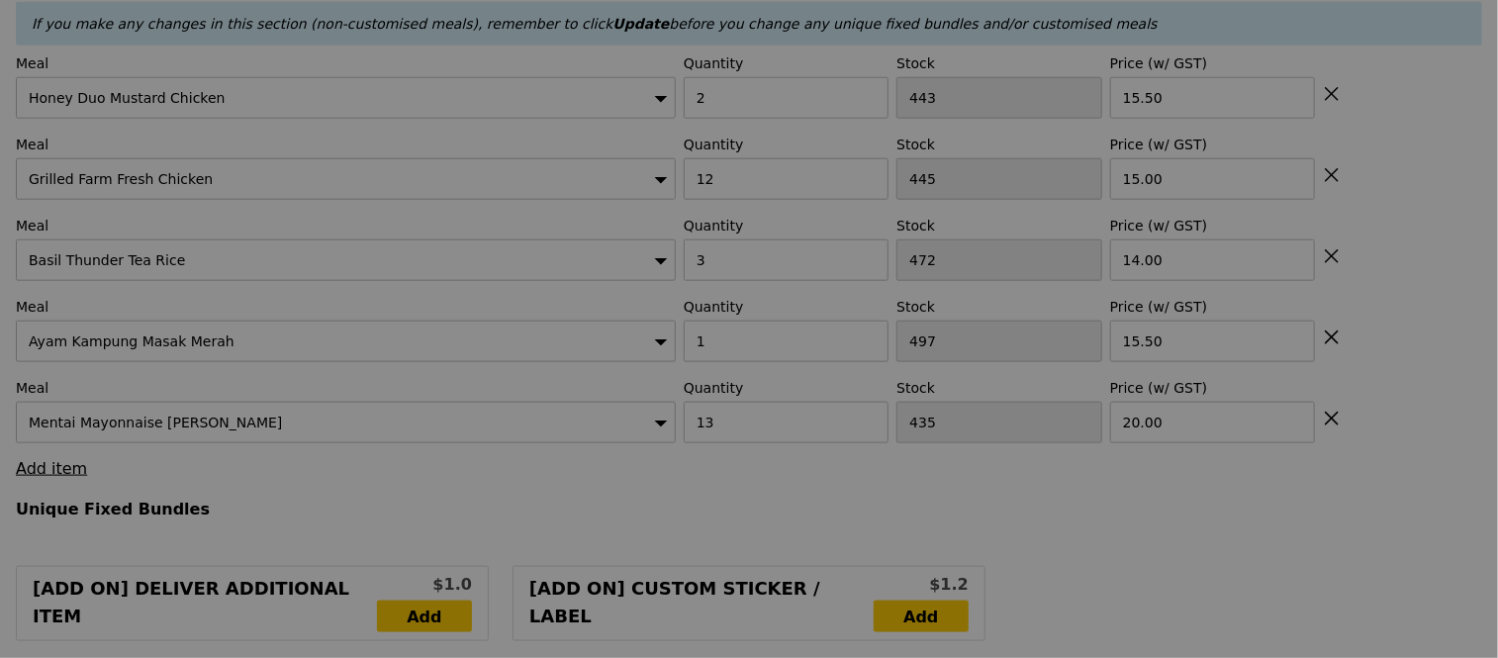
type input "0.00"
type input "2.95"
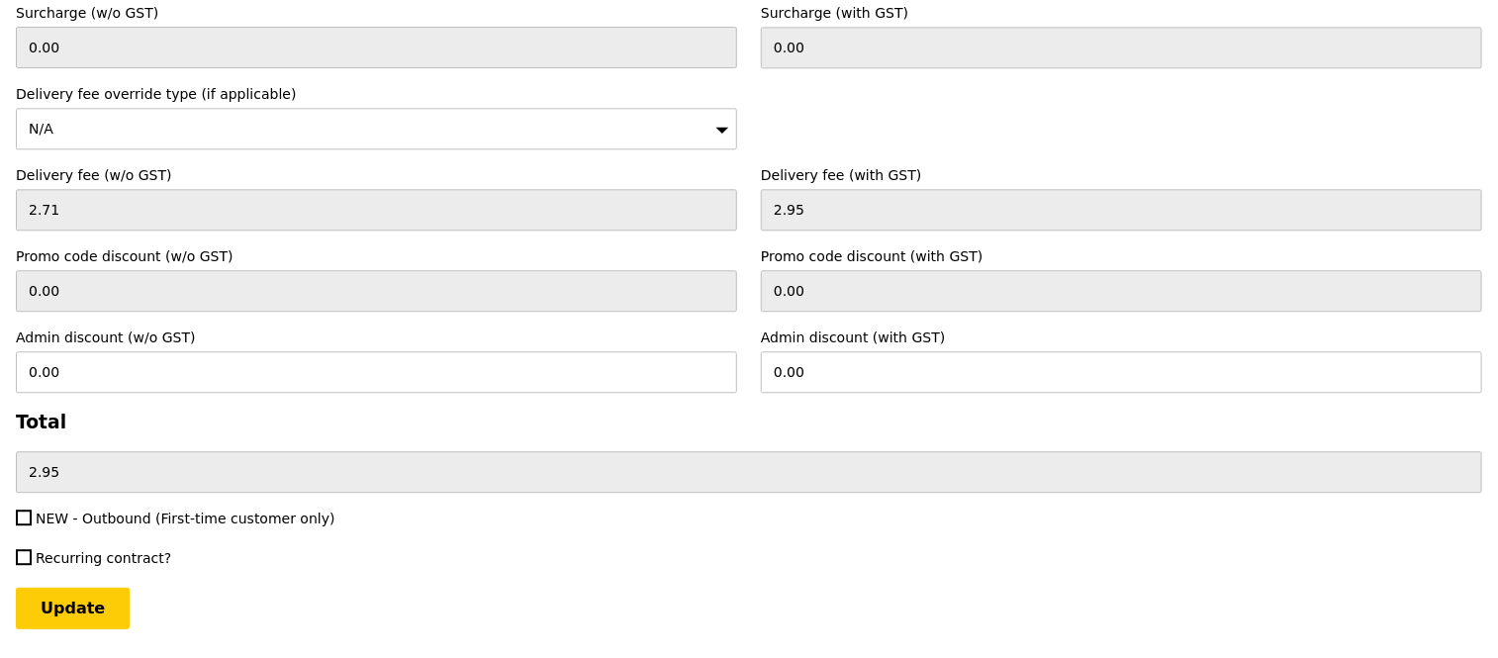
scroll to position [5542, 0]
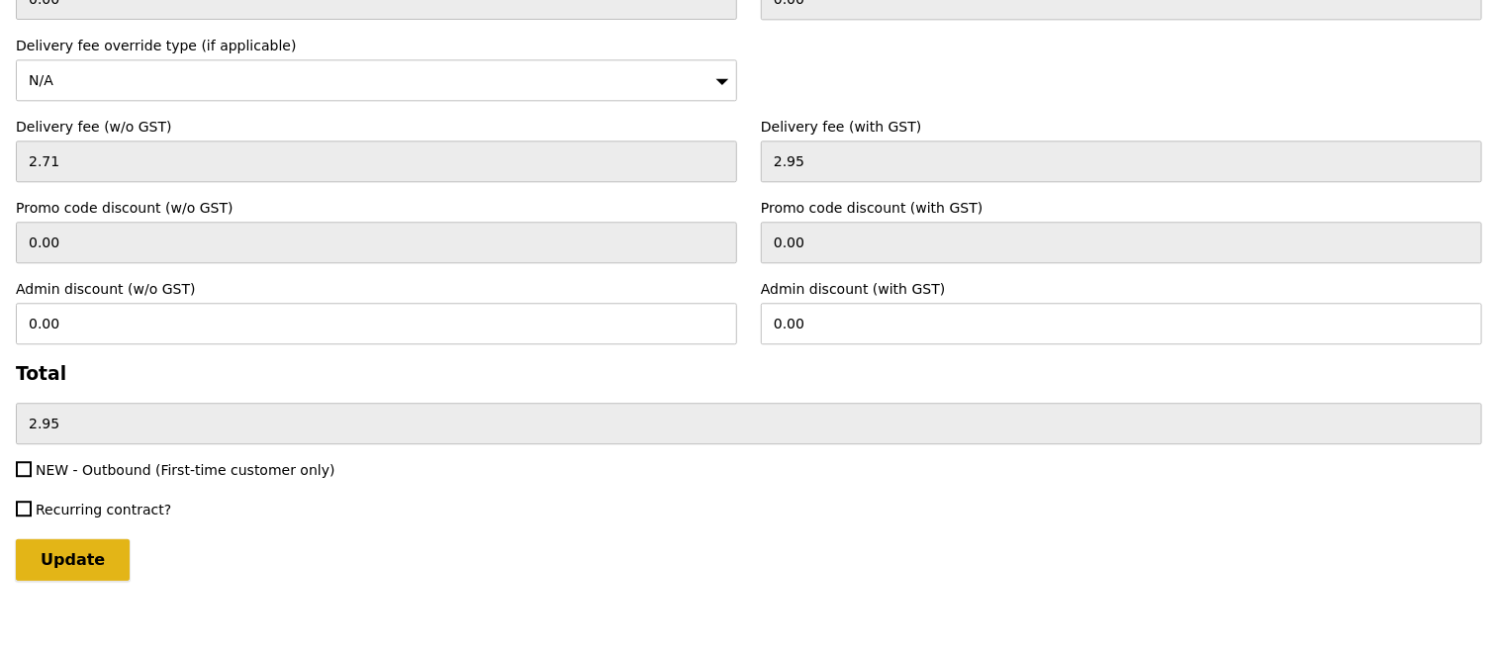
click at [89, 544] on input "Update" at bounding box center [73, 560] width 114 height 42
type input "Loading..."
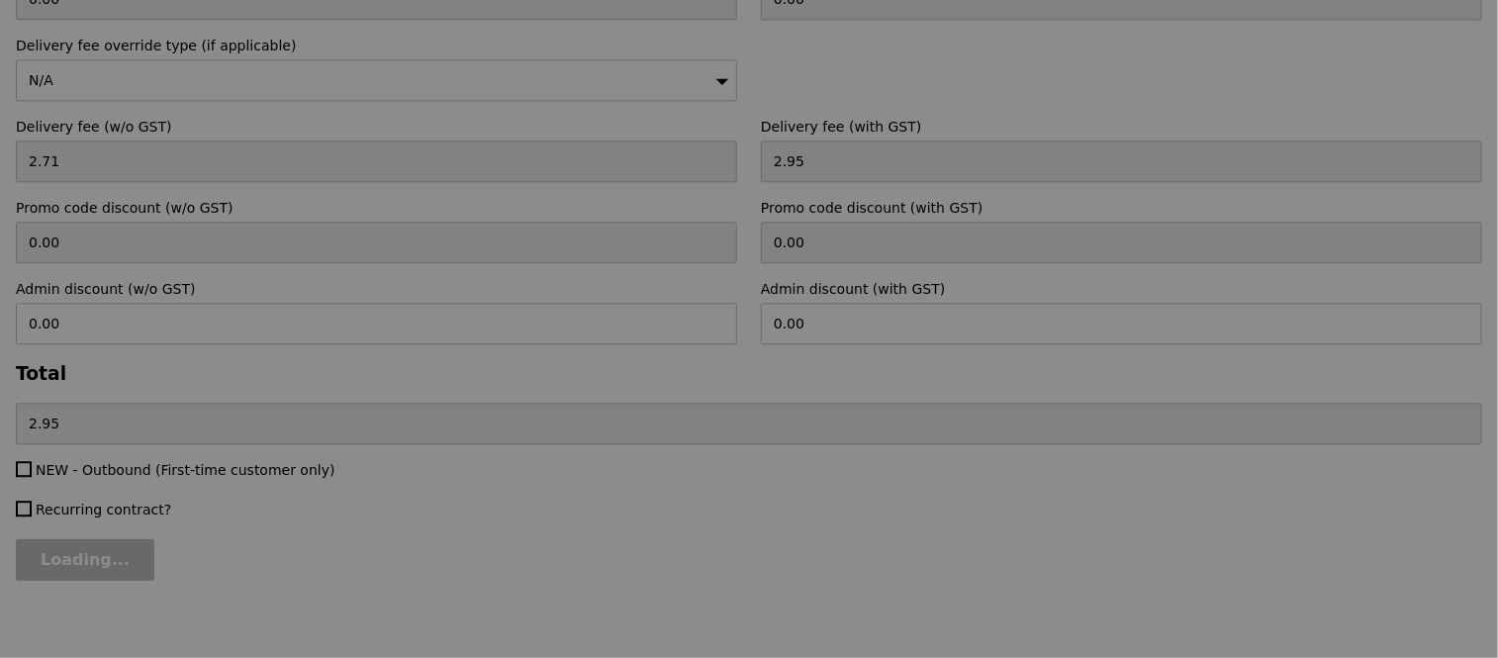
type input "528.50"
type input "531.45"
type input "Update"
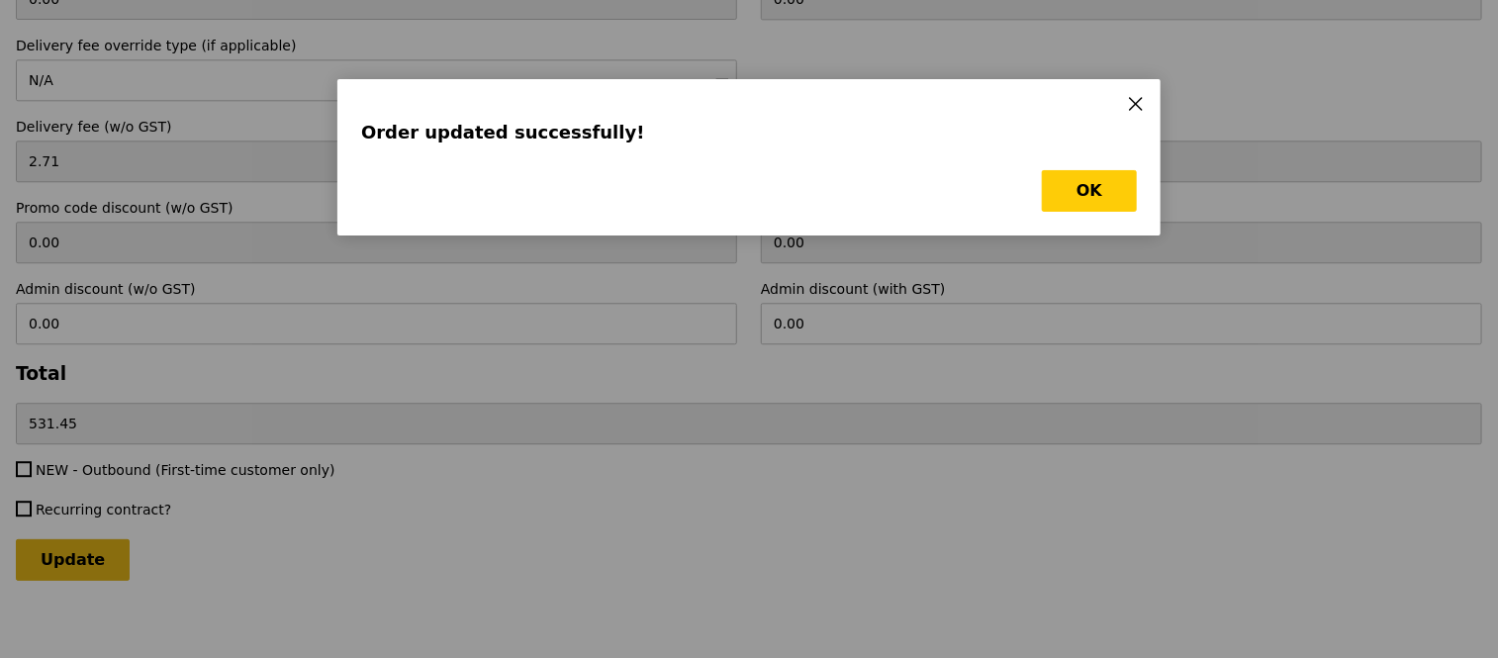
scroll to position [0, 0]
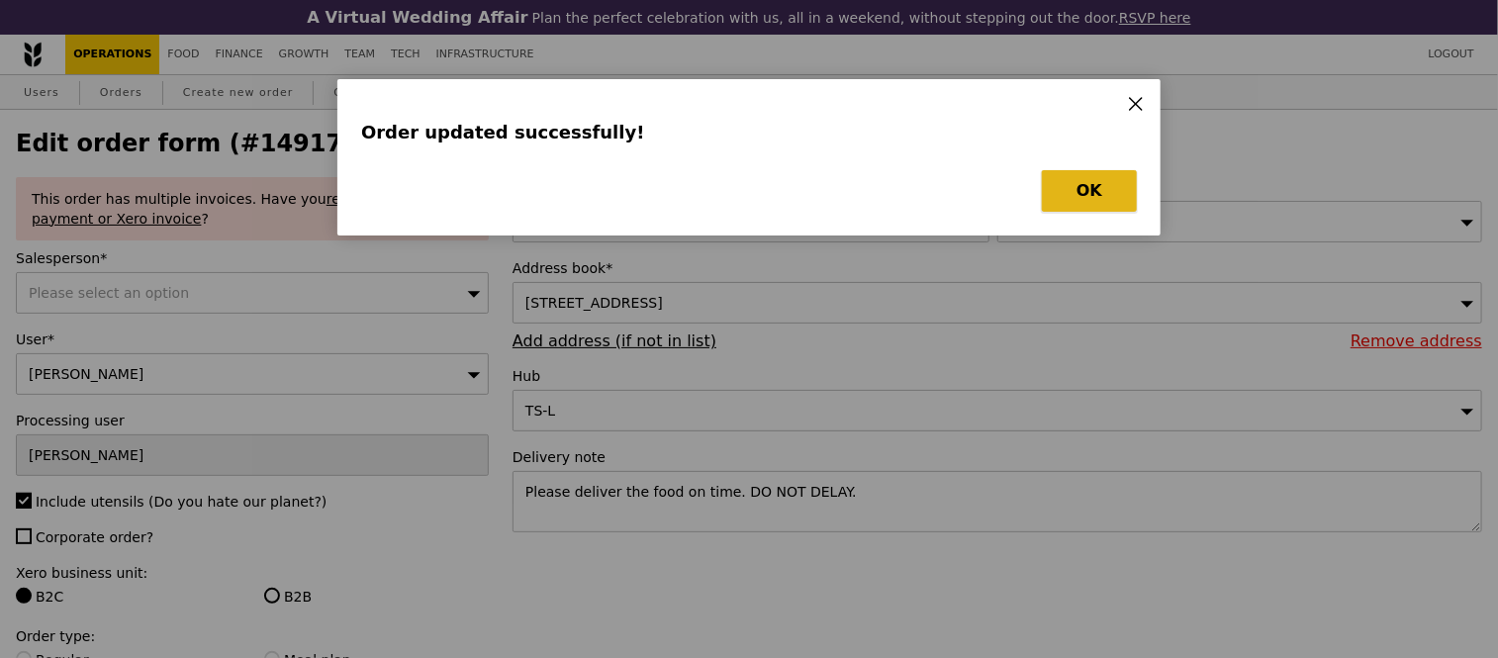
click at [1075, 190] on button "OK" at bounding box center [1089, 191] width 95 height 42
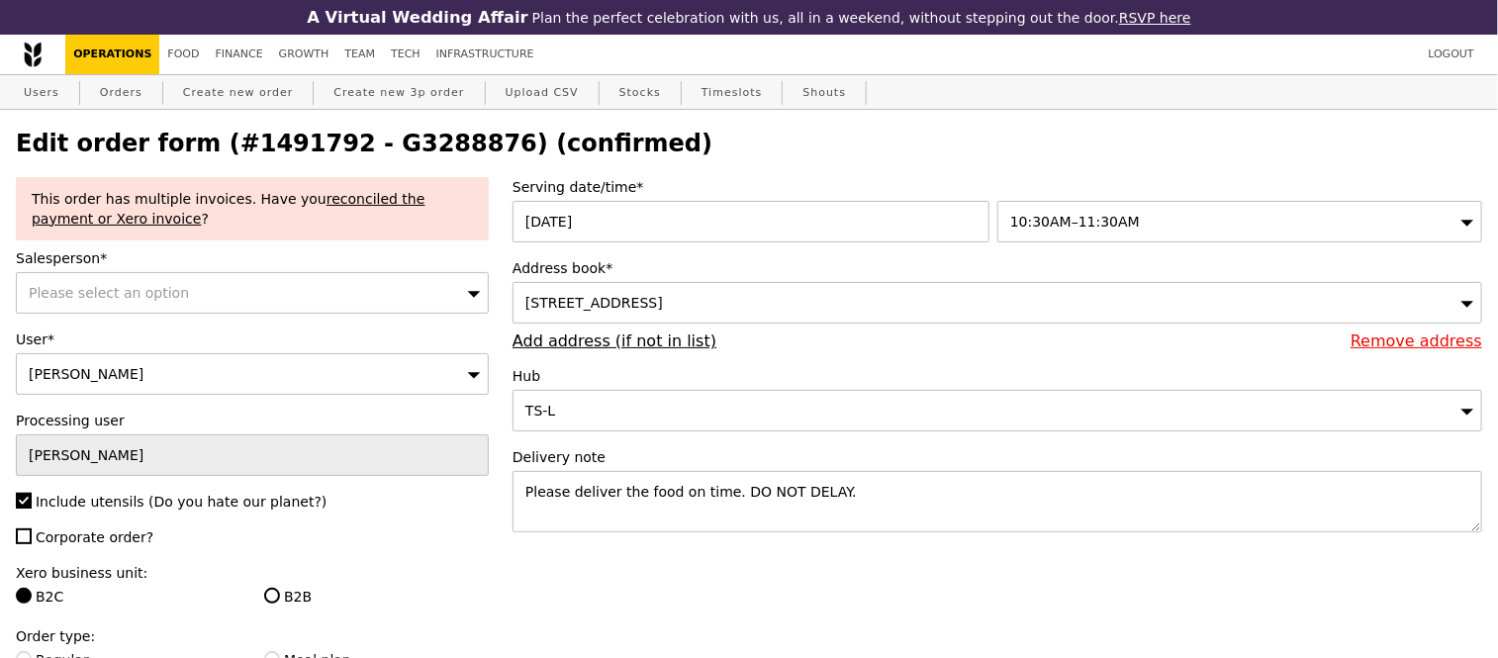
select select "100"
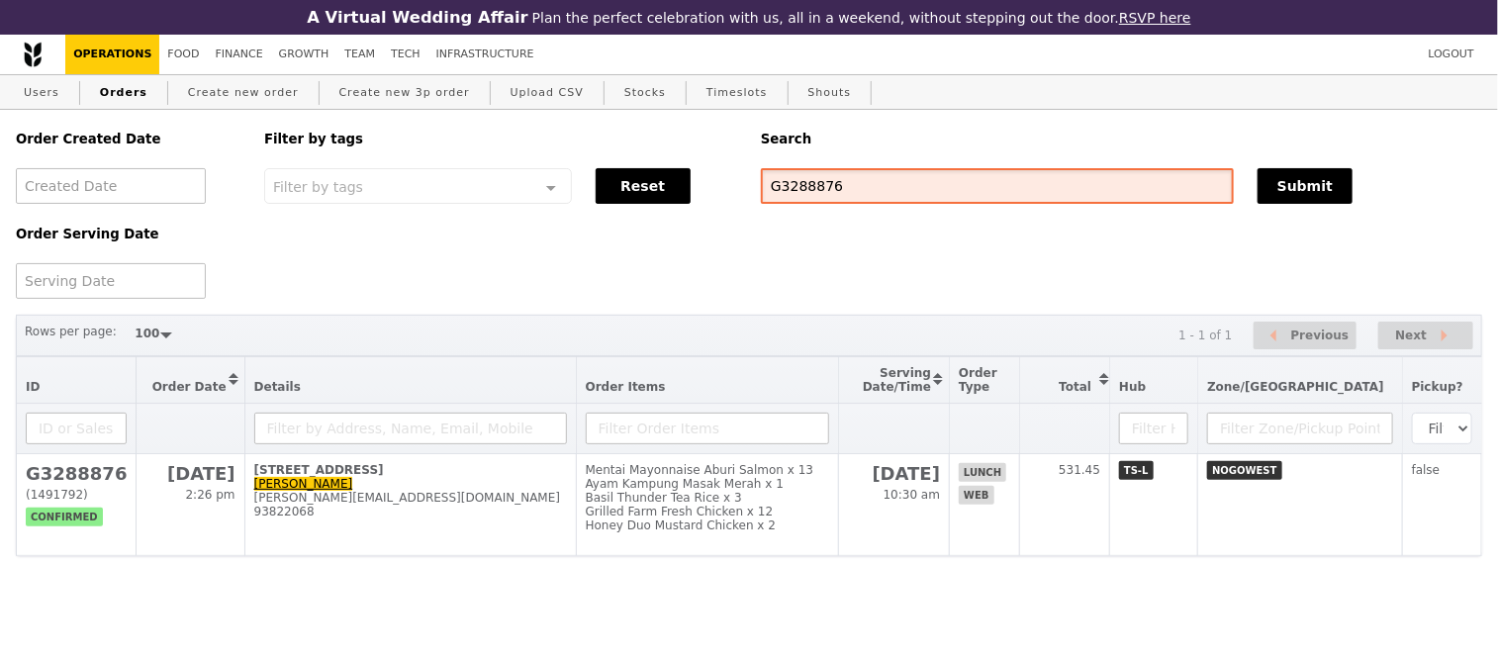
click at [835, 182] on input "G3288876" at bounding box center [997, 186] width 473 height 36
paste input "[PERSON_NAME][EMAIL_ADDRESS][DOMAIN_NAME]"
type input "[PERSON_NAME][EMAIL_ADDRESS][DOMAIN_NAME]"
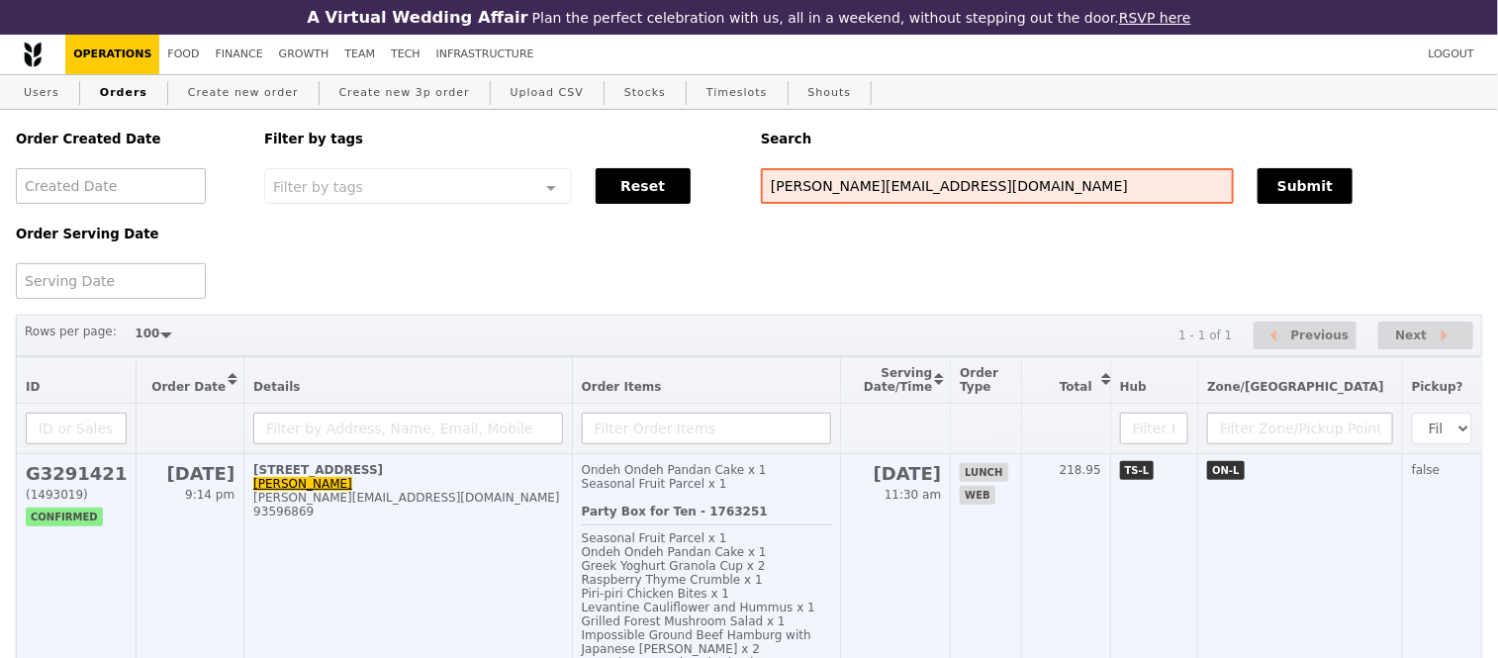
click at [56, 484] on h2 "G3291421" at bounding box center [76, 473] width 101 height 21
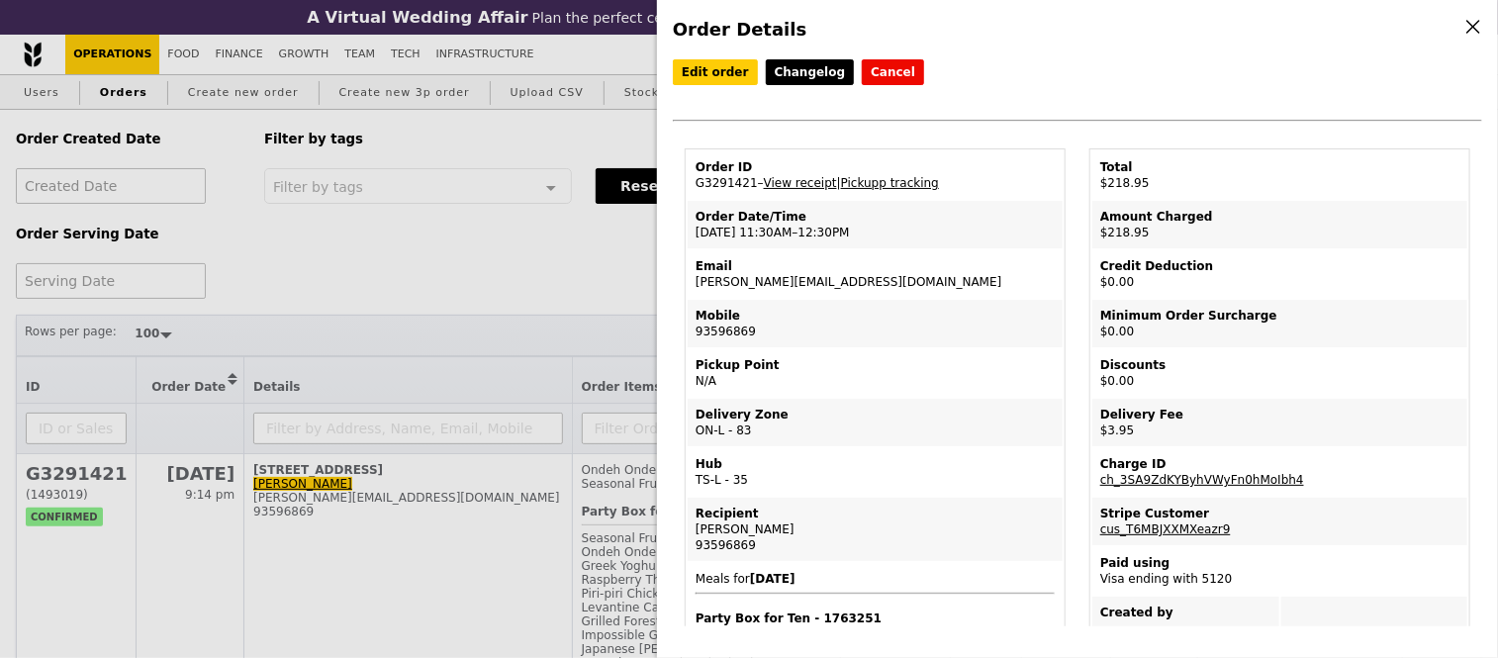
click at [727, 184] on td "Order ID G3291421 – View receipt | Pickupp tracking" at bounding box center [875, 174] width 375 height 47
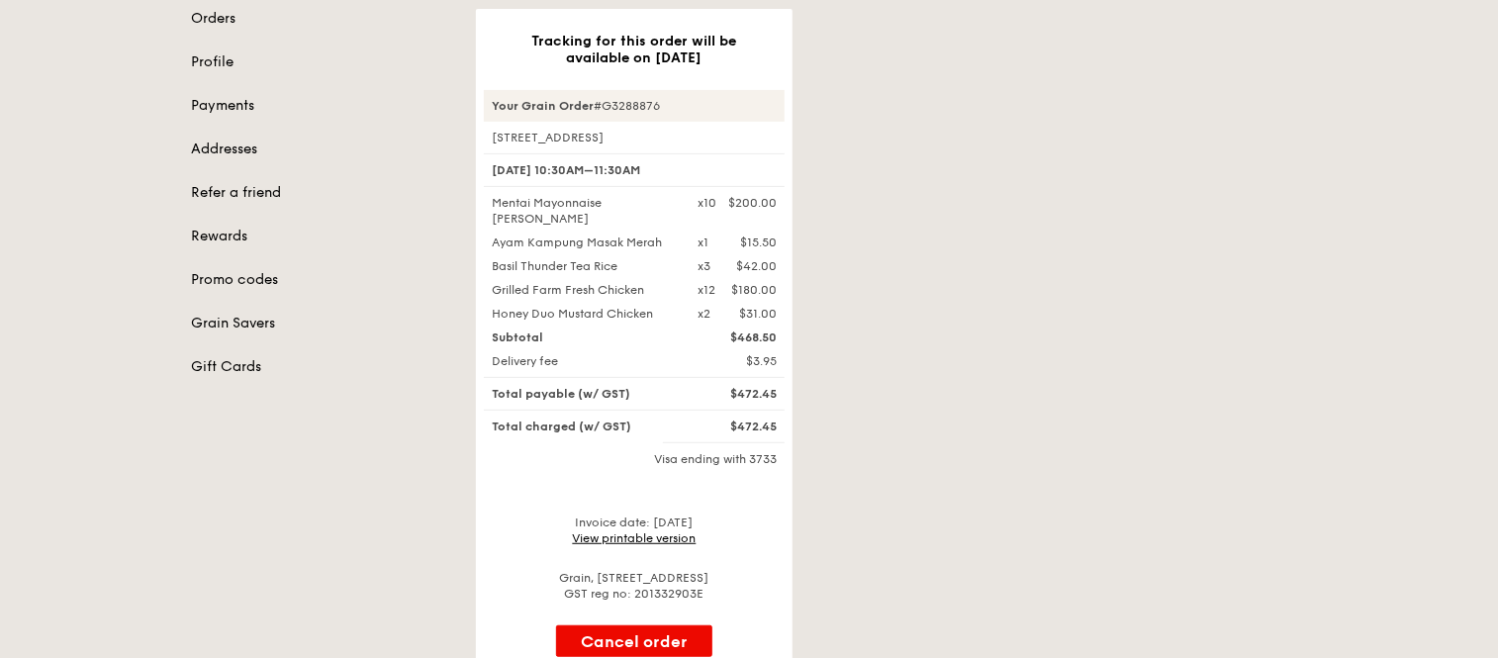
scroll to position [263, 0]
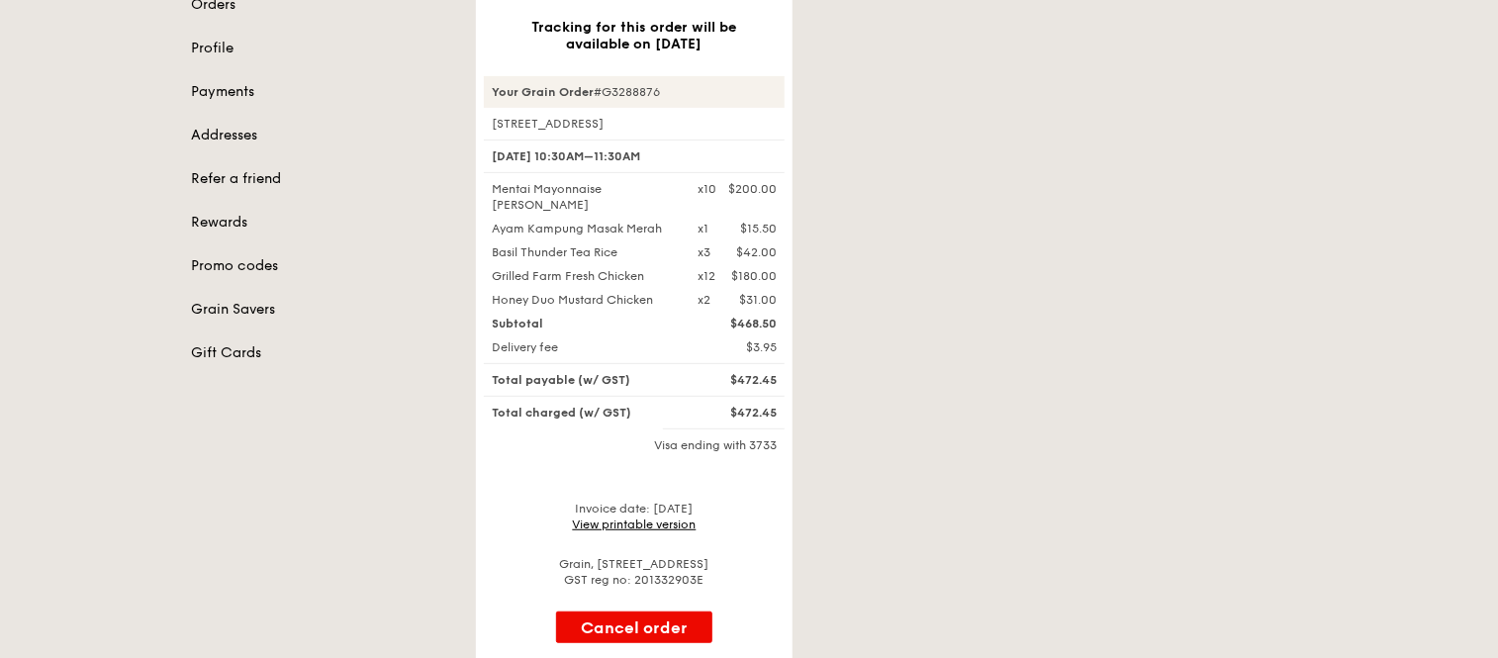
click at [630, 530] on div "Invoice date: 18 Sep 2025 View printable version" at bounding box center [634, 517] width 301 height 32
click at [635, 518] on link "View printable version" at bounding box center [635, 524] width 124 height 14
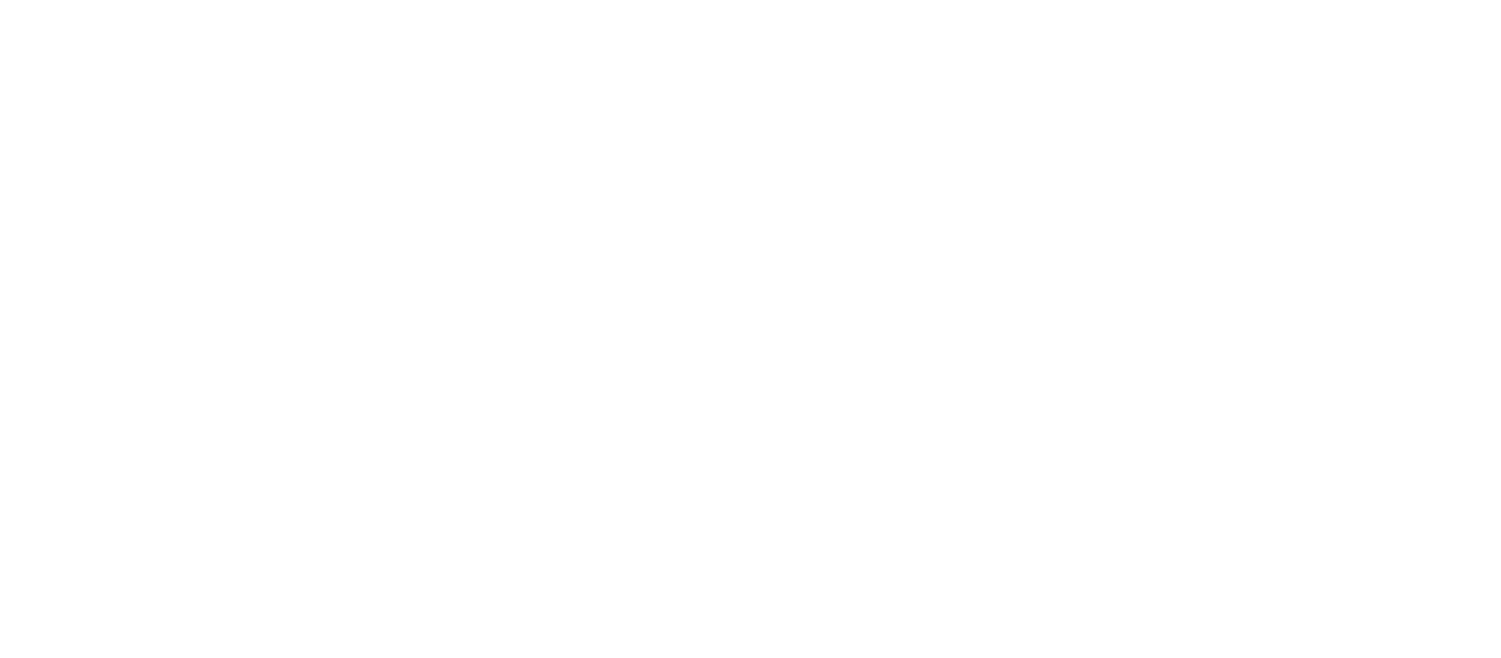
select select "100"
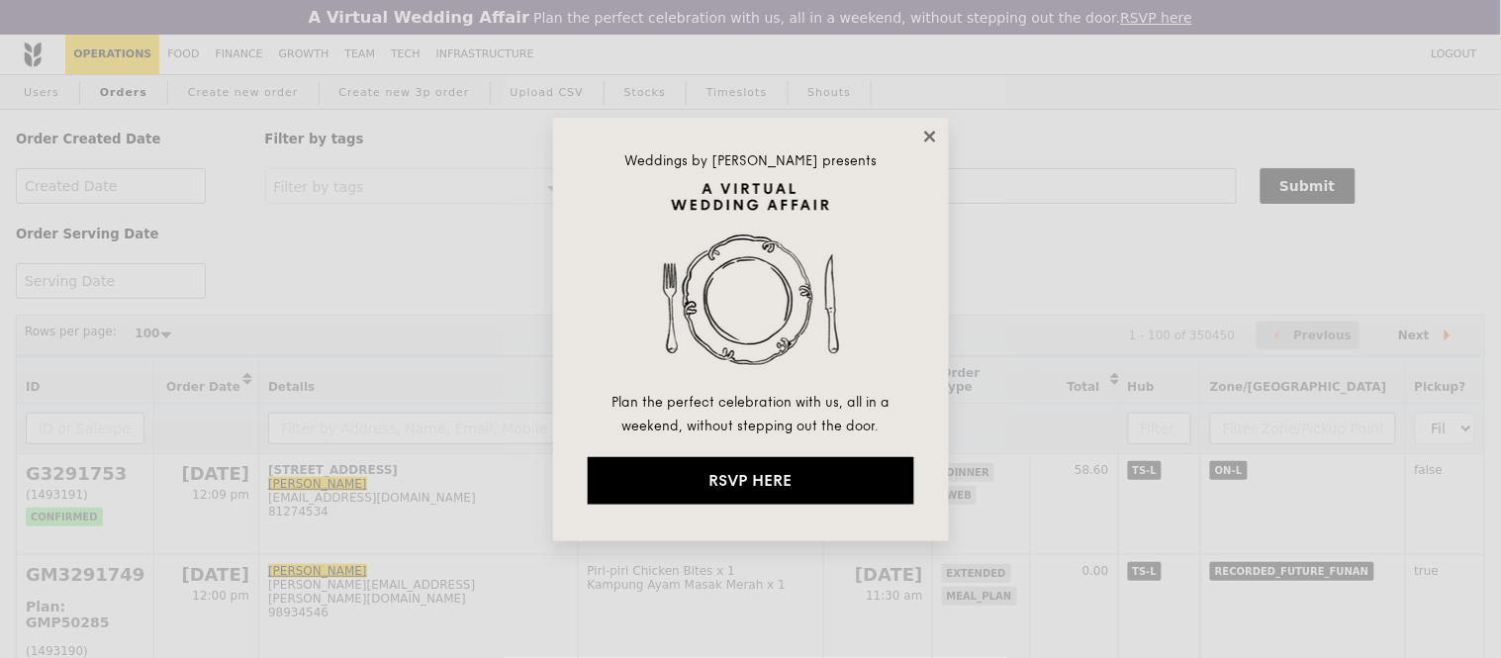
click at [927, 137] on icon at bounding box center [929, 136] width 11 height 11
